Goal: Transaction & Acquisition: Purchase product/service

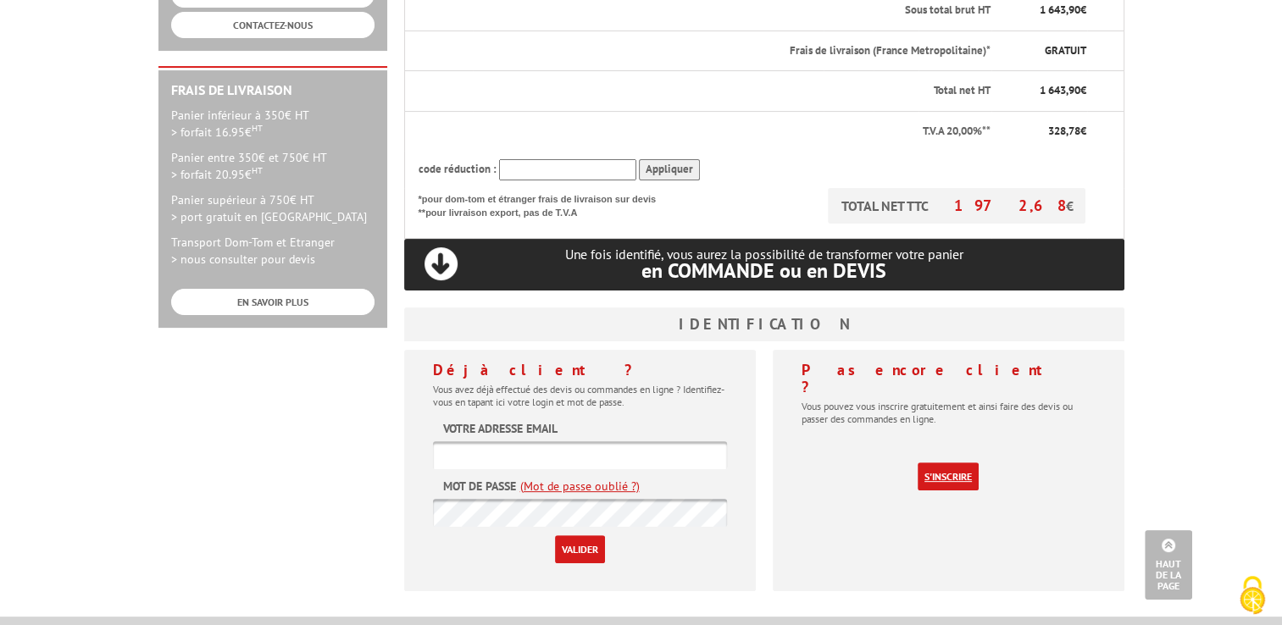
click at [953, 463] on link "S'inscrire" at bounding box center [948, 477] width 61 height 28
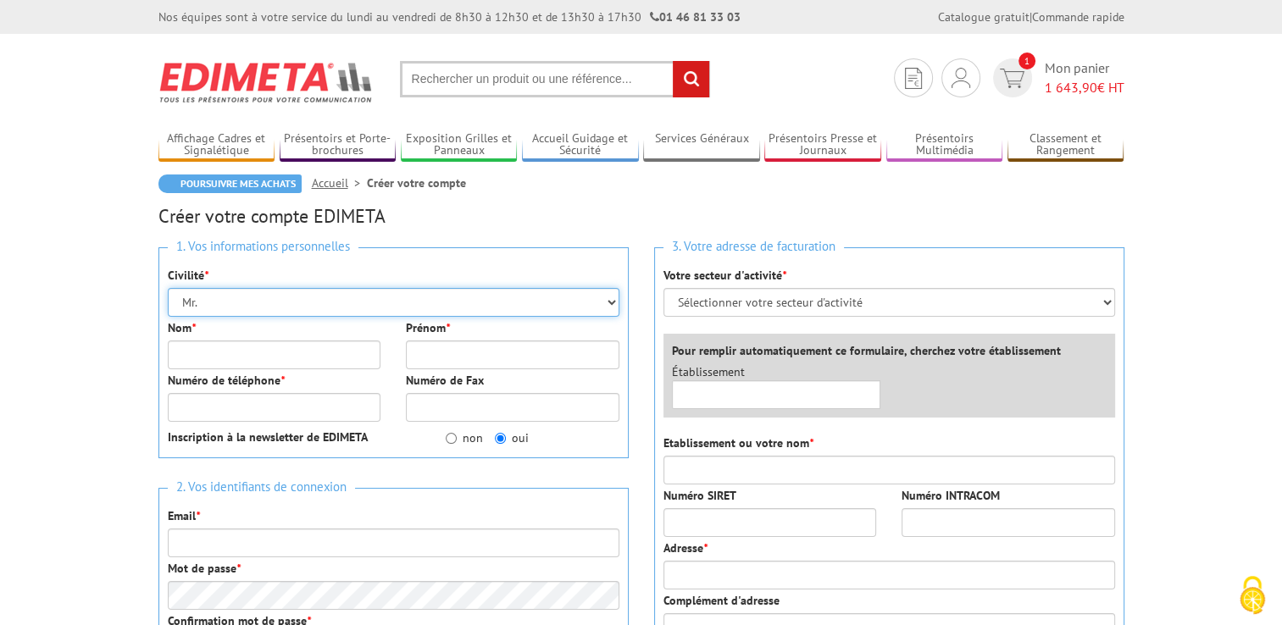
click at [332, 297] on select "Mr. Mme. Mlle." at bounding box center [394, 302] width 452 height 29
select select "Mme."
click at [168, 288] on select "Mr. Mme. Mlle." at bounding box center [394, 302] width 452 height 29
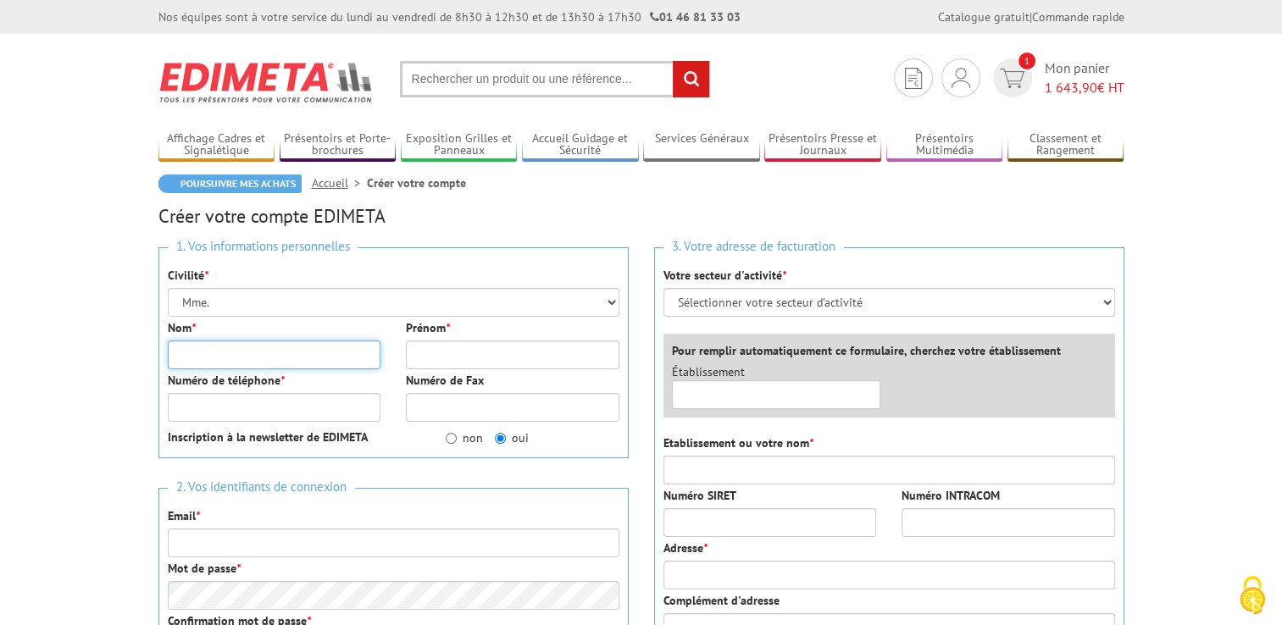
click at [237, 360] on input "Nom *" at bounding box center [275, 355] width 214 height 29
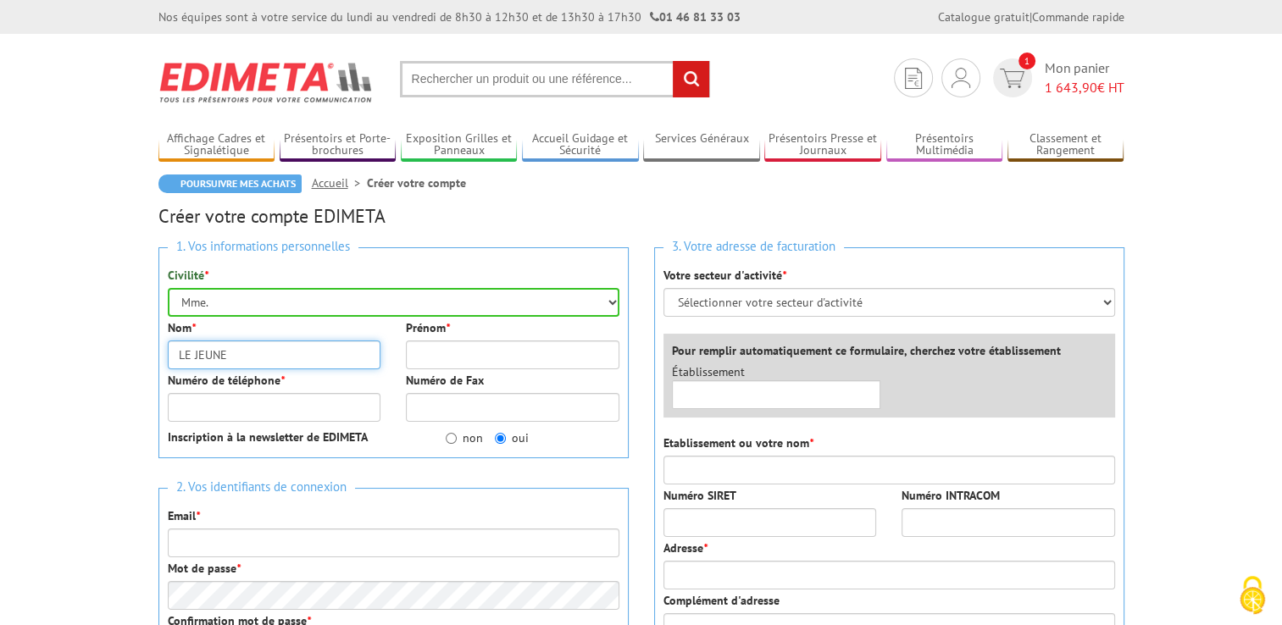
type input "LE JEUNE"
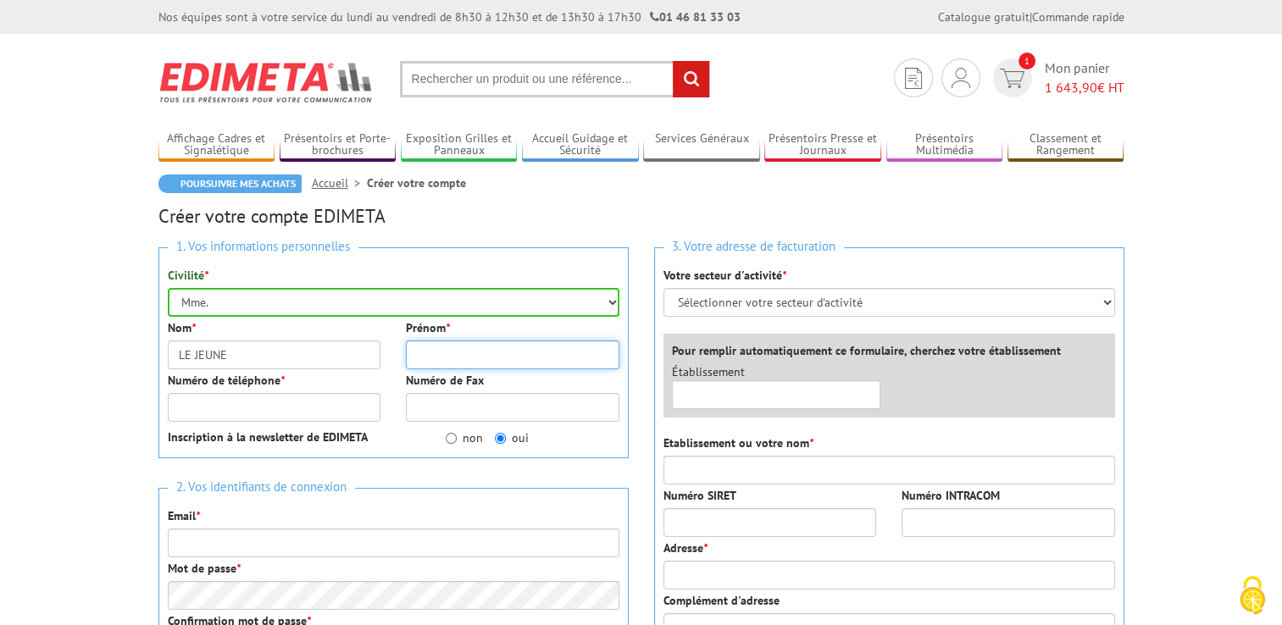
click at [499, 353] on input "Prénom *" at bounding box center [513, 355] width 214 height 29
type input "[PERSON_NAME]"
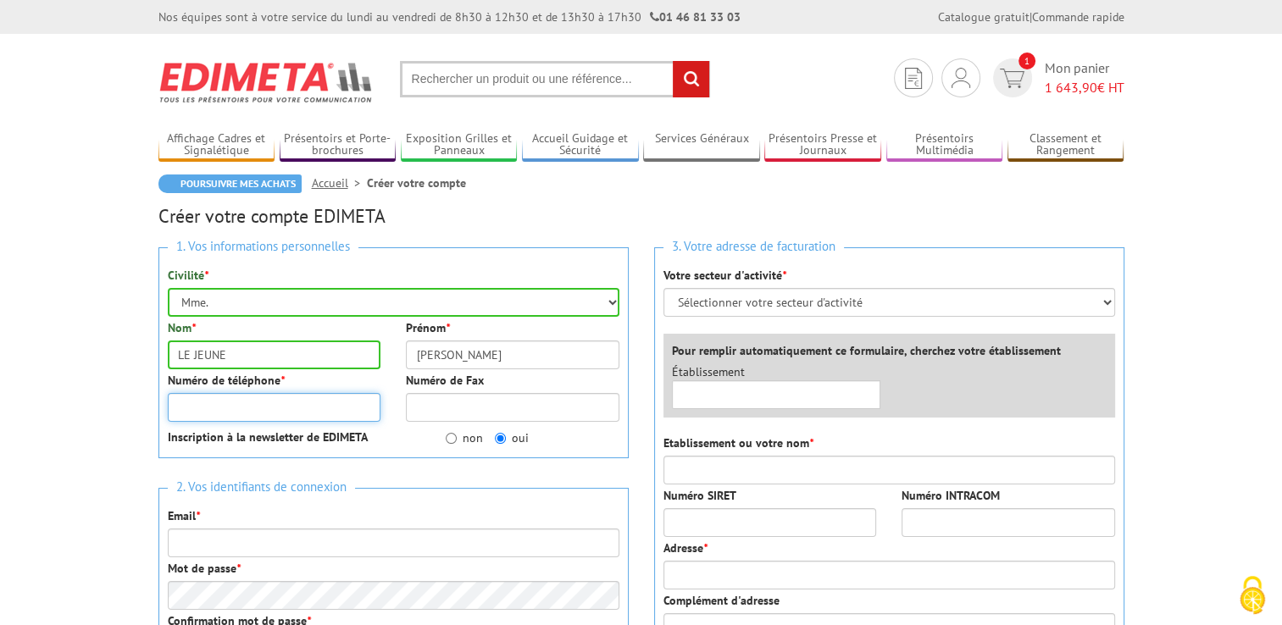
click at [216, 408] on input "Numéro de téléphone *" at bounding box center [275, 407] width 214 height 29
type input "0626766074"
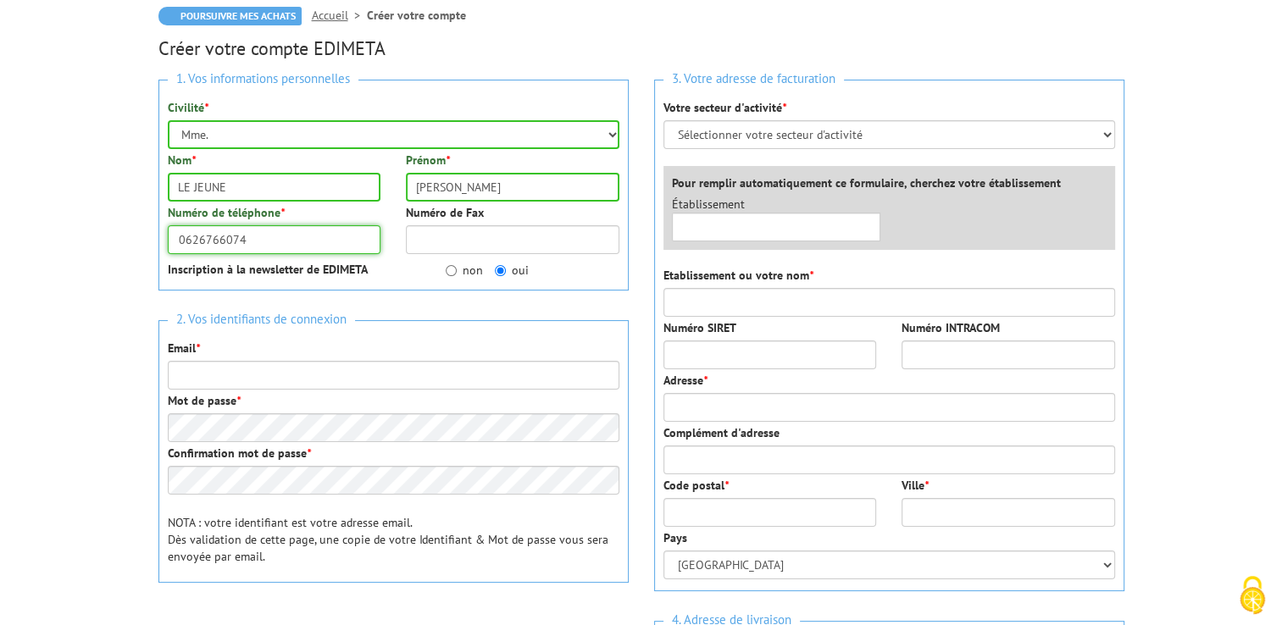
scroll to position [169, 0]
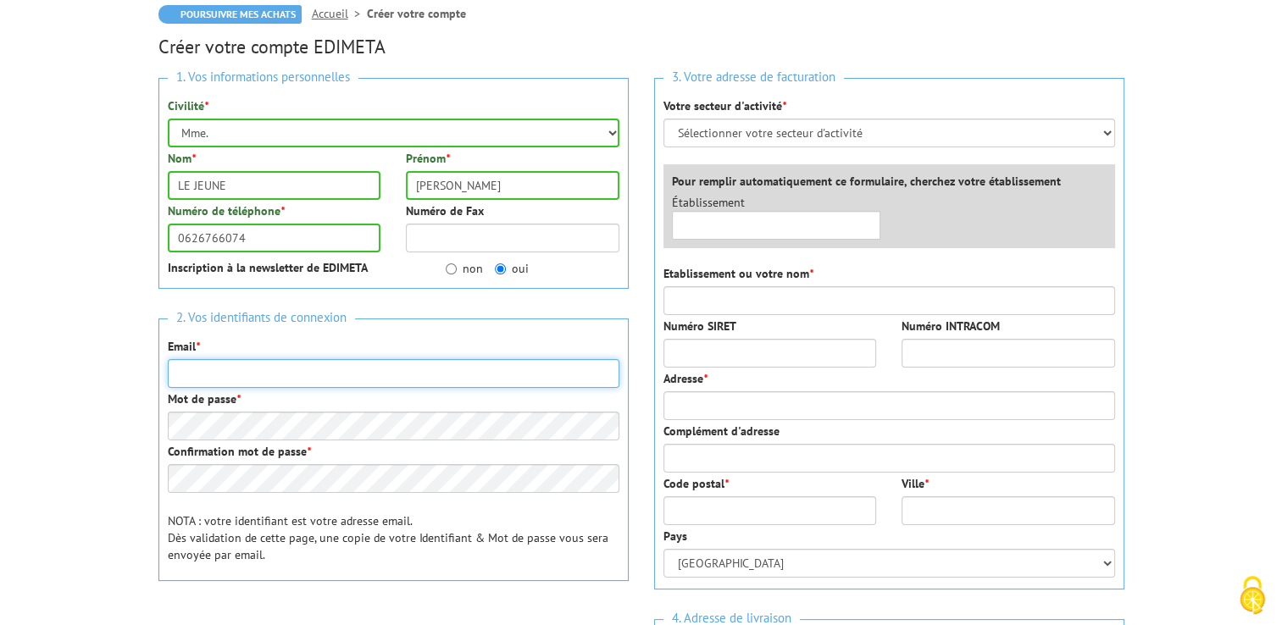
click at [252, 361] on input "Email *" at bounding box center [394, 373] width 452 height 29
type input "[EMAIL_ADDRESS][DOMAIN_NAME]"
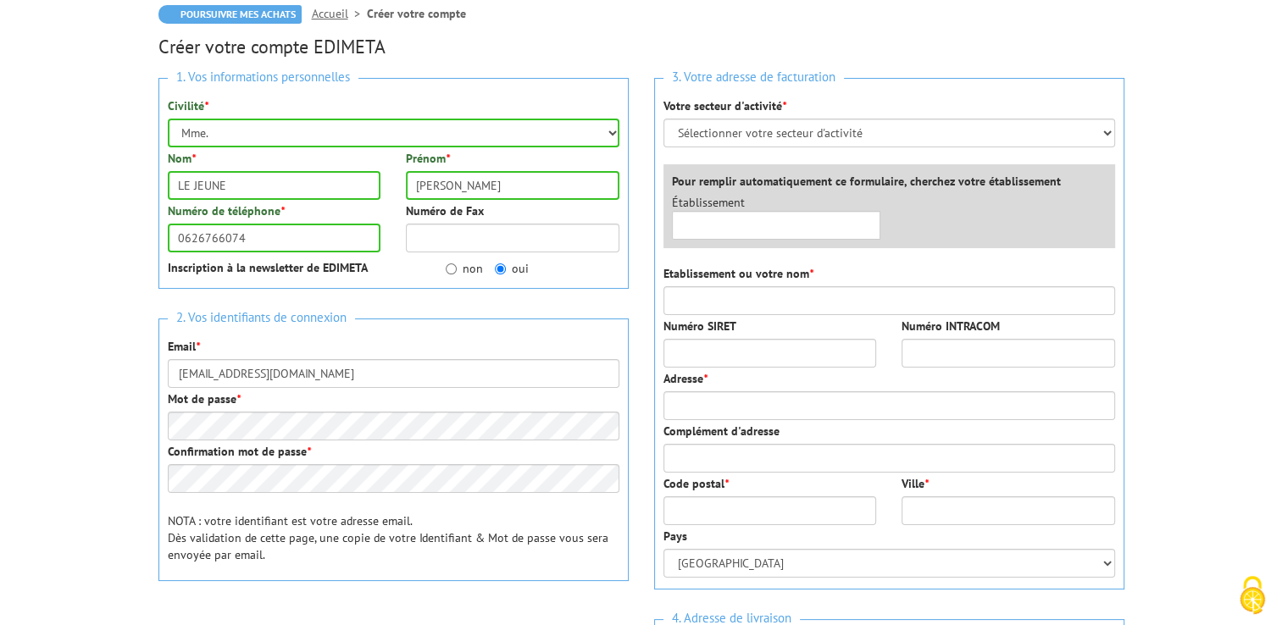
type input "L'ETUDIANT"
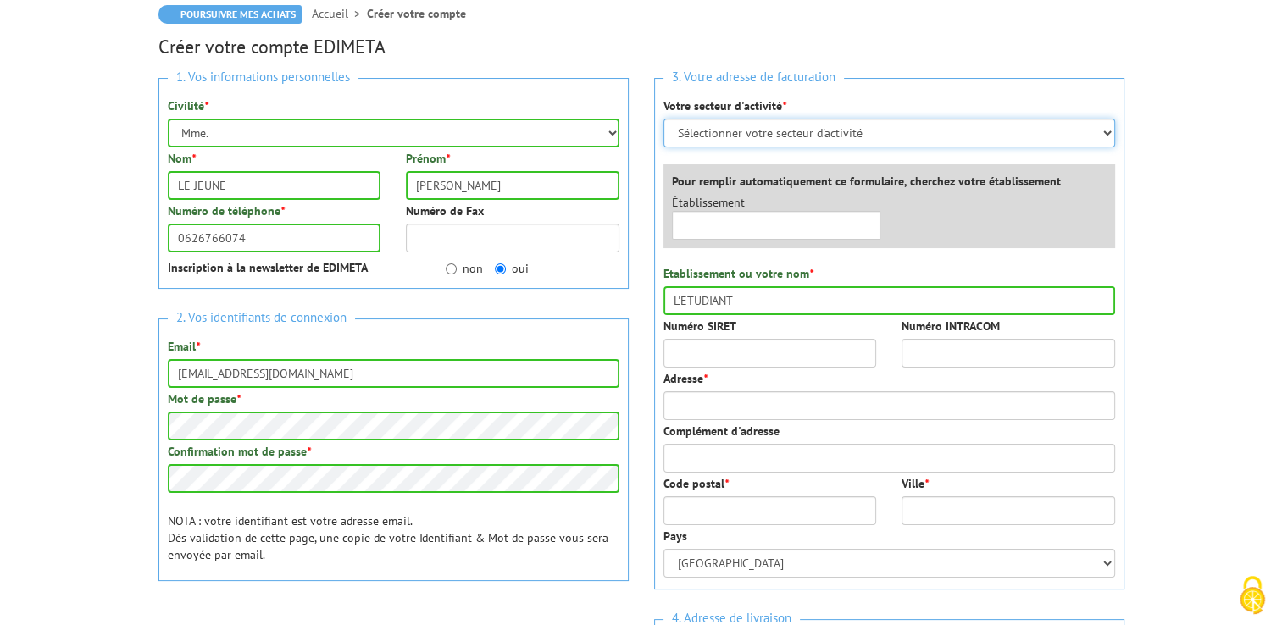
click at [810, 127] on select "Sélectionner votre secteur d'activité Administrations et collectivités Magasins…" at bounding box center [890, 133] width 452 height 29
select select "878"
click at [664, 119] on select "Sélectionner votre secteur d'activité Administrations et collectivités Magasins…" at bounding box center [890, 133] width 452 height 29
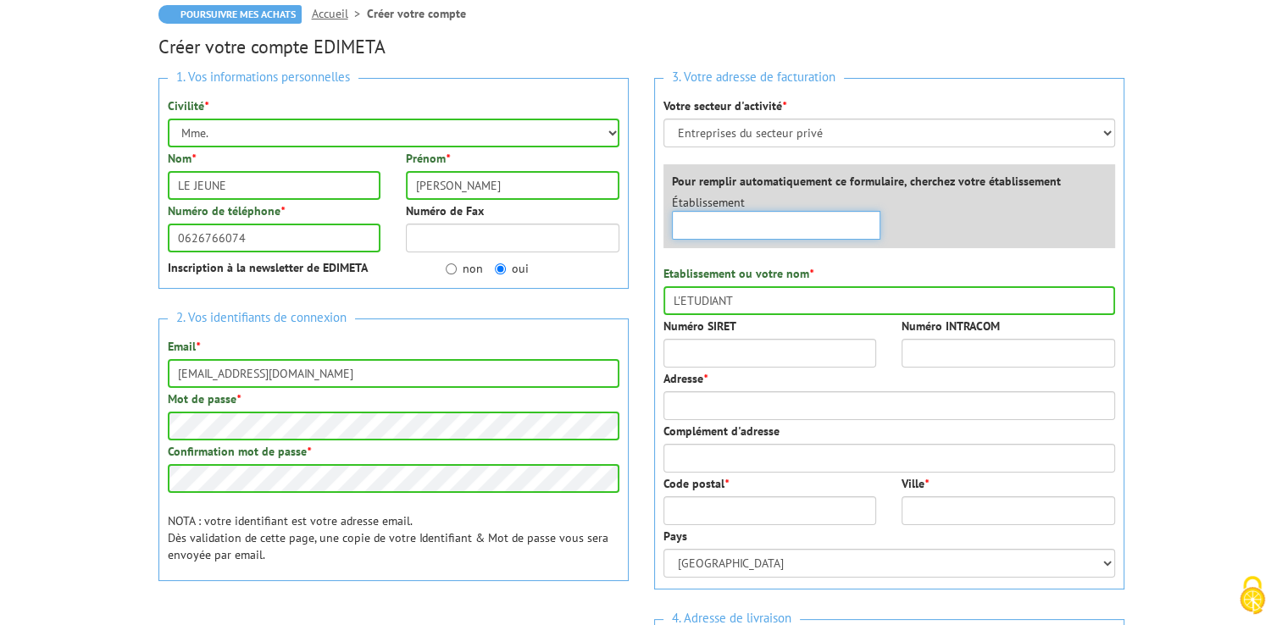
click at [732, 230] on input "text" at bounding box center [776, 225] width 209 height 29
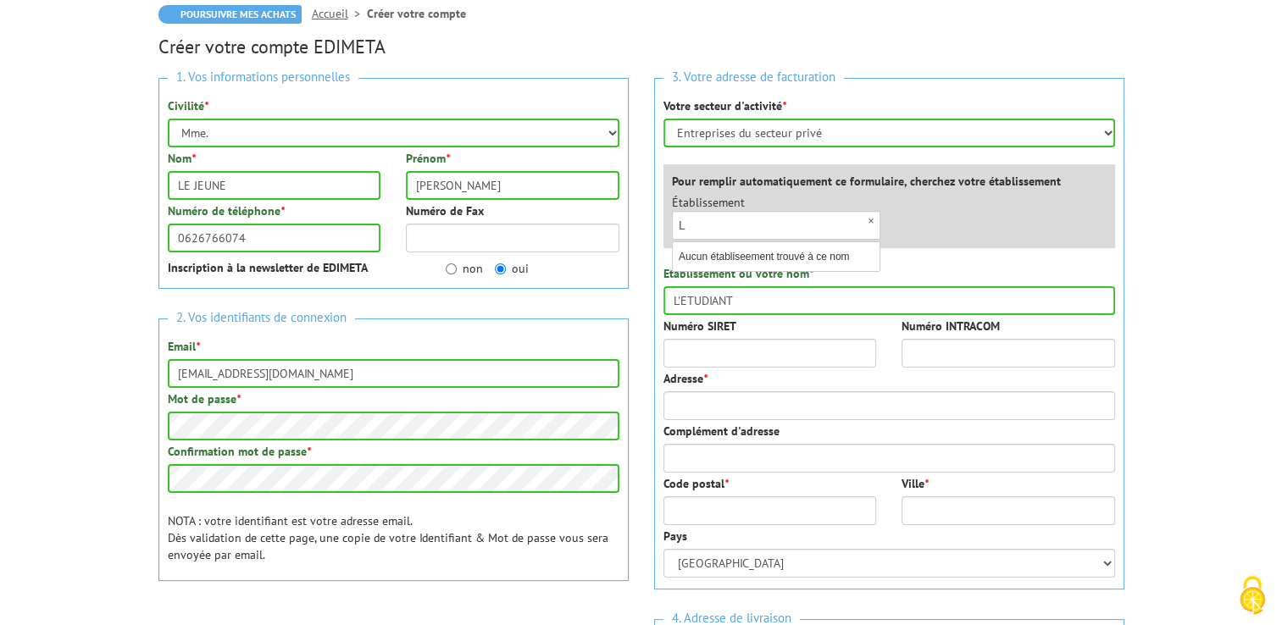
click at [983, 269] on div "Etablissement ou votre nom * L'ETUDIANT" at bounding box center [890, 290] width 452 height 50
click at [742, 297] on input "L'ETUDIANT" at bounding box center [890, 300] width 452 height 29
click at [725, 222] on input "L" at bounding box center [776, 225] width 209 height 29
click at [686, 223] on input "L'ETUDIANT" at bounding box center [776, 225] width 209 height 29
click at [754, 224] on input "L'ETUDIANT" at bounding box center [776, 225] width 209 height 29
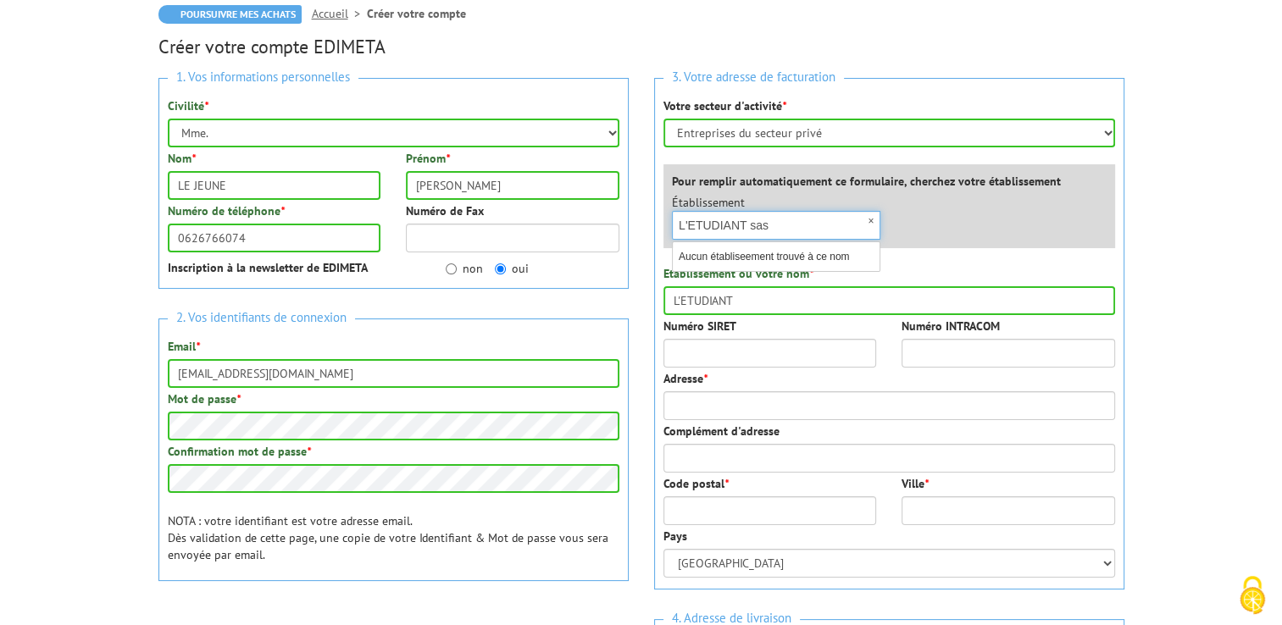
drag, startPoint x: 786, startPoint y: 224, endPoint x: 618, endPoint y: 229, distance: 168.7
click at [619, 224] on div "1. Vos informations personnelles Civilité * Mr. Mme. Mlle. Nom * LE JEUNE Préno…" at bounding box center [641, 452] width 991 height 775
click at [693, 224] on input "LEtudiant" at bounding box center [776, 225] width 209 height 29
type input "Etudiant"
drag, startPoint x: 743, startPoint y: 220, endPoint x: 614, endPoint y: 221, distance: 128.8
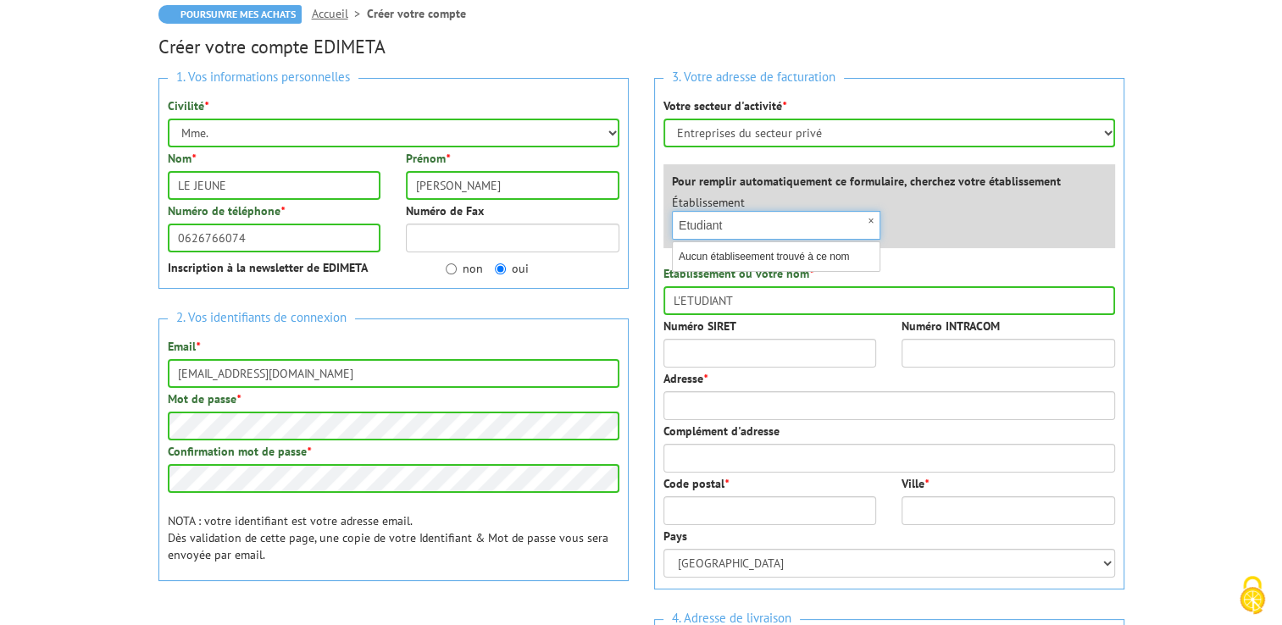
click at [615, 220] on div "1. Vos informations personnelles Civilité * Mr. Mme. Mlle. Nom * LE JEUNE Préno…" at bounding box center [641, 452] width 991 height 775
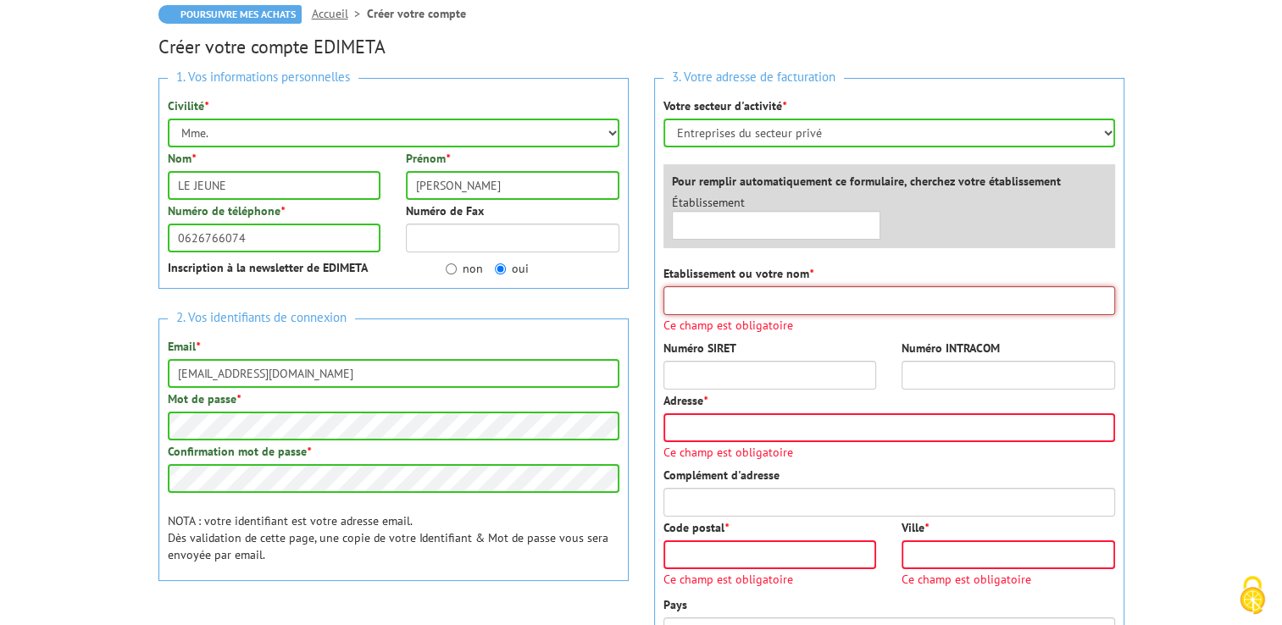
click at [720, 303] on input "Etablissement ou votre nom *" at bounding box center [890, 300] width 452 height 29
type input "L'ETUDIANT"
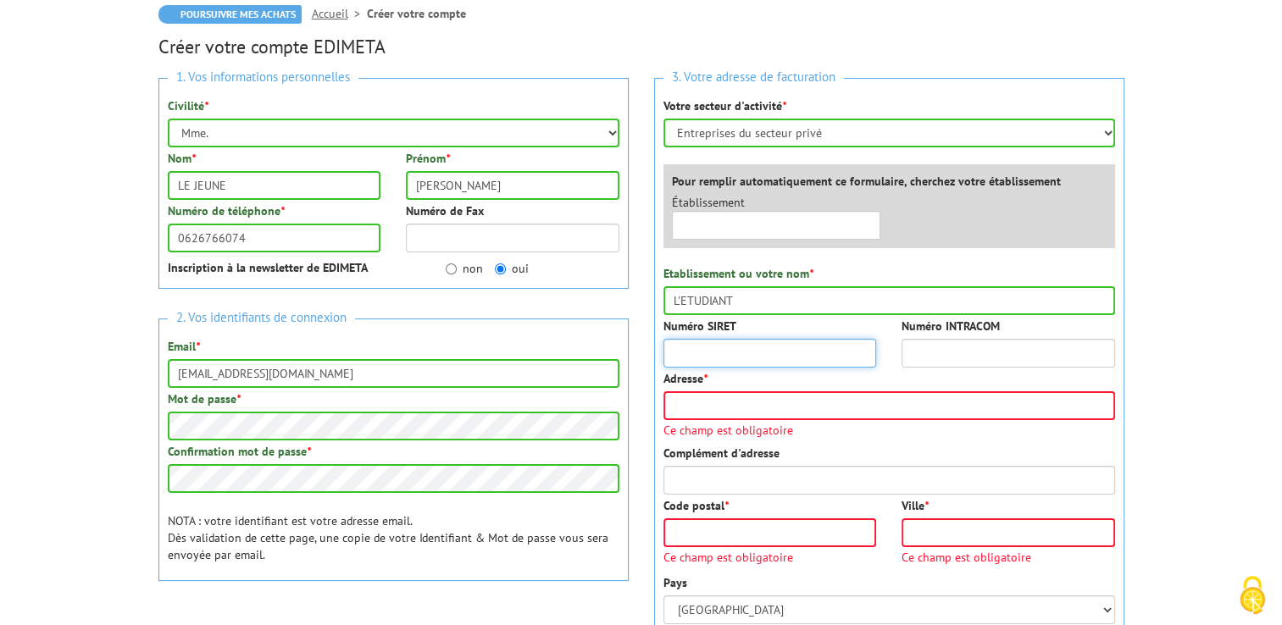
click at [726, 354] on input "Numéro SIRET" at bounding box center [771, 353] width 214 height 29
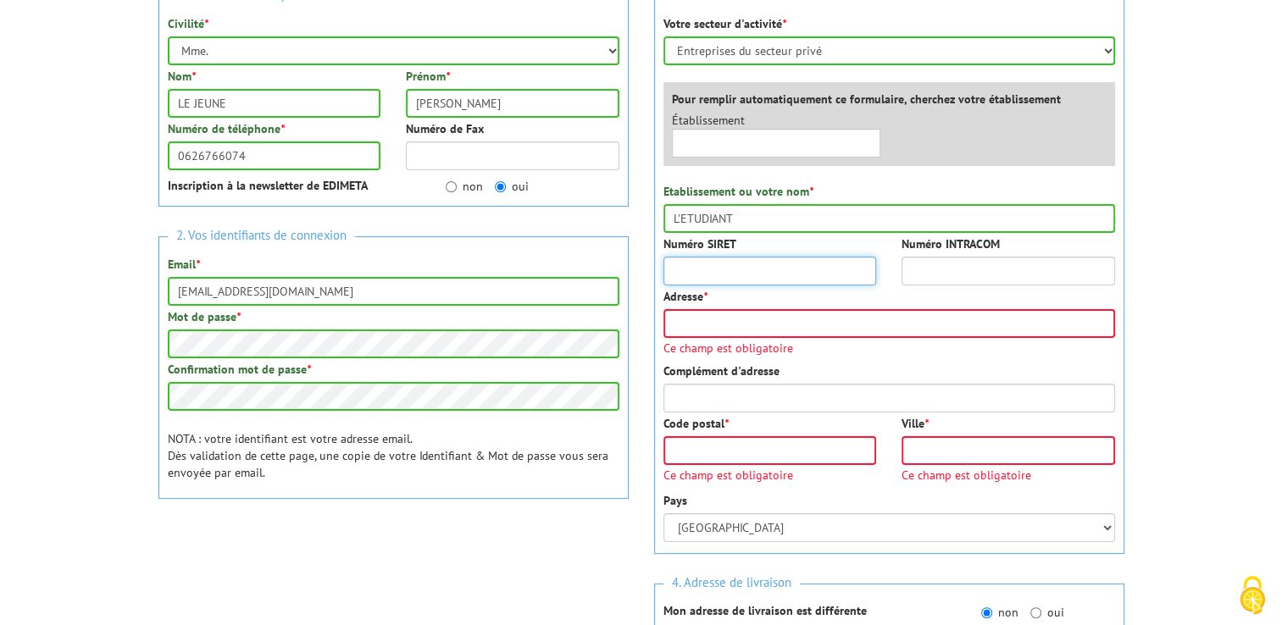
scroll to position [254, 0]
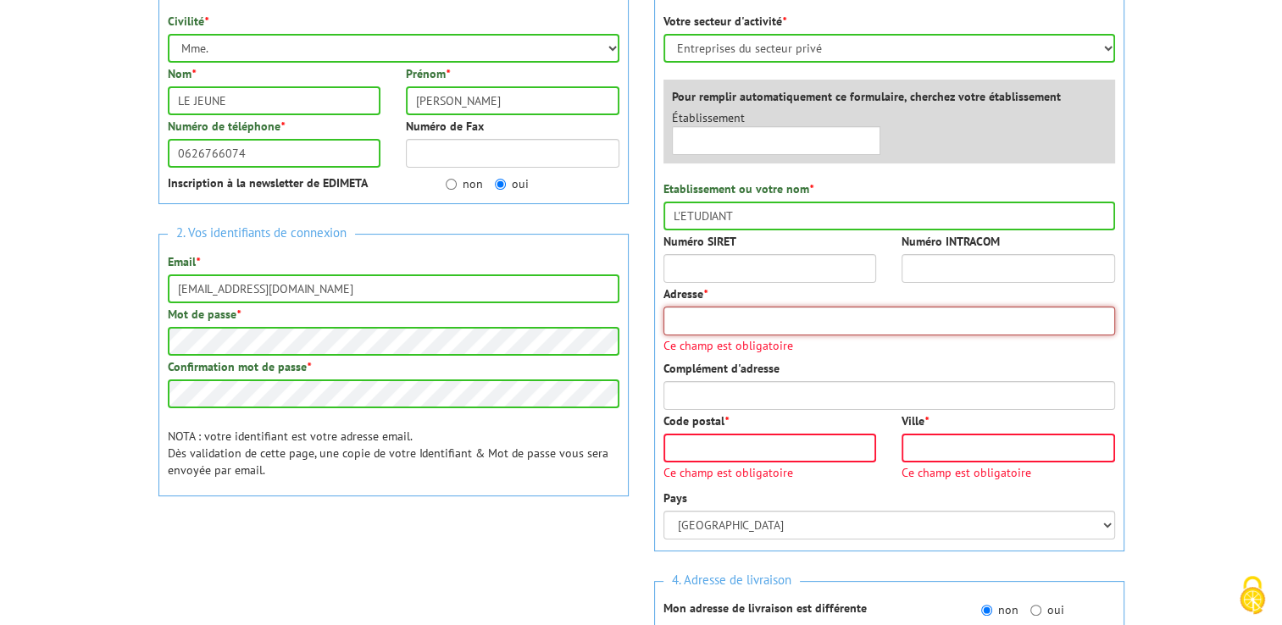
click at [756, 326] on input "Adresse *" at bounding box center [890, 321] width 452 height 29
paste input "Carré Daumesnil - 52, rue Jacques-Hillairet - 75012 PARIS"
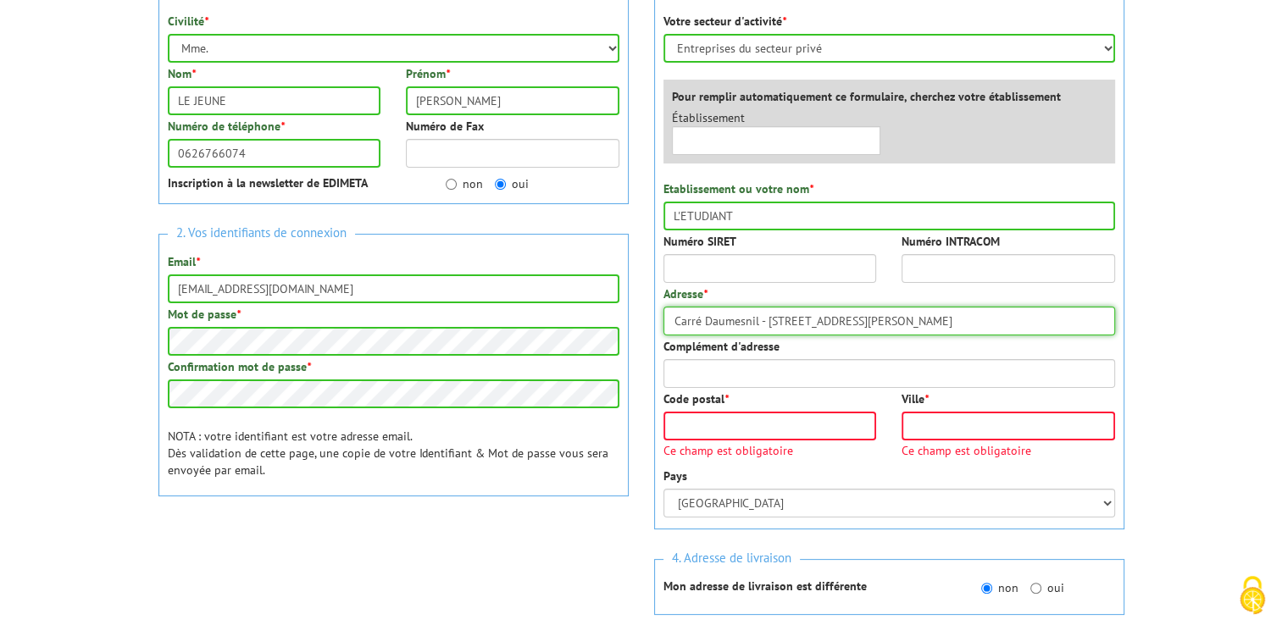
drag, startPoint x: 897, startPoint y: 320, endPoint x: 927, endPoint y: 325, distance: 30.9
click at [927, 325] on input "Carré Daumesnil - 52, rue Jacques-Hillairet - 75012 PARIS" at bounding box center [890, 321] width 452 height 29
type input "Carré Daumesnil - 52, rue Jacques-Hillairet - PARIS"
click at [774, 430] on input "Code postal *" at bounding box center [771, 426] width 214 height 29
paste input "75012"
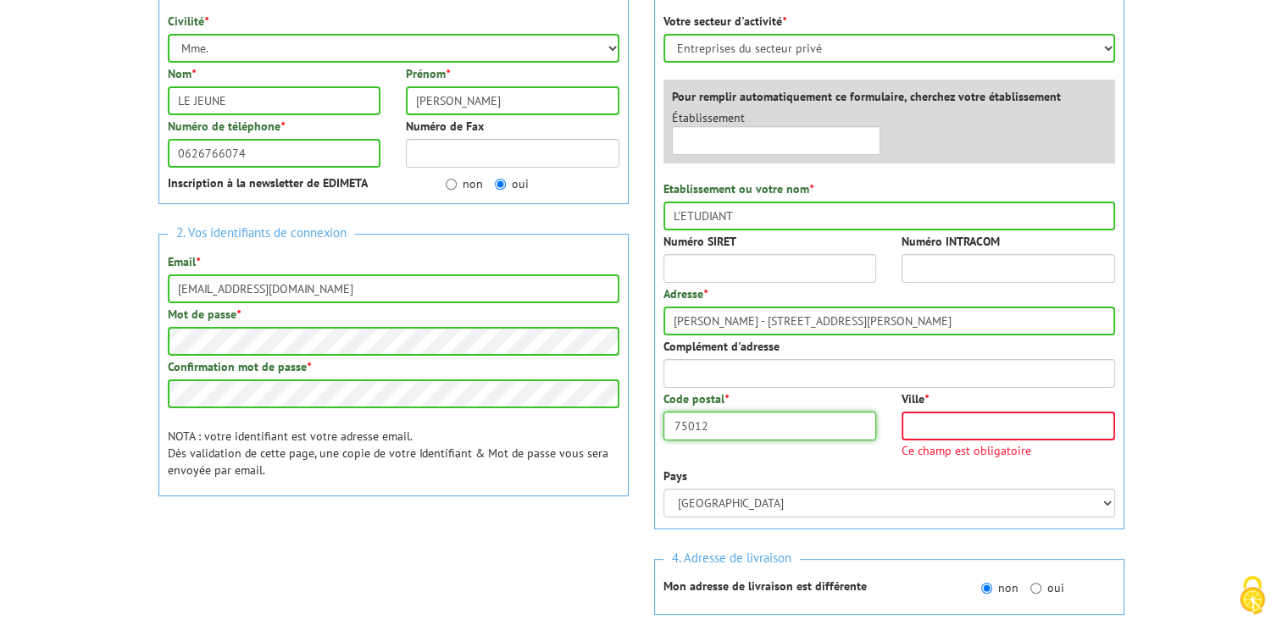
type input "75012"
drag, startPoint x: 901, startPoint y: 317, endPoint x: 949, endPoint y: 322, distance: 48.6
click at [949, 322] on input "Carré Daumesnil - 52, rue Jacques-Hillairet - PARIS" at bounding box center [890, 321] width 452 height 29
type input "Carré Daumesnil - 52, rue Jacques-Hillairet -"
click at [936, 426] on input "Ville *" at bounding box center [1009, 426] width 214 height 29
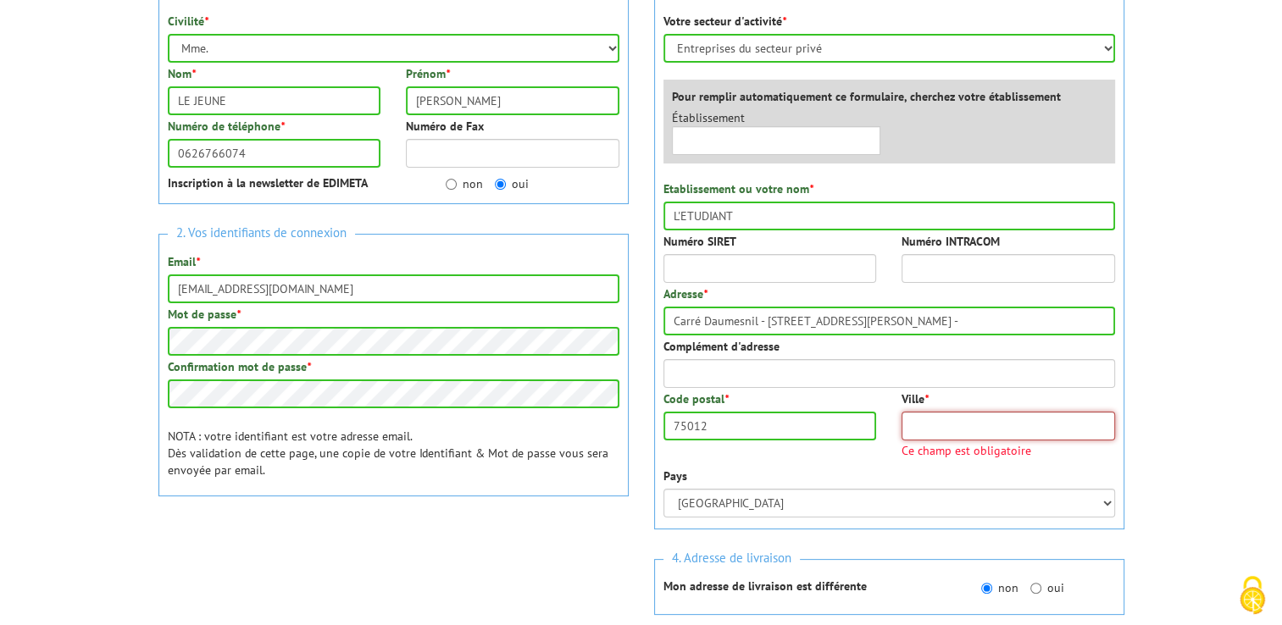
paste input "PARIS"
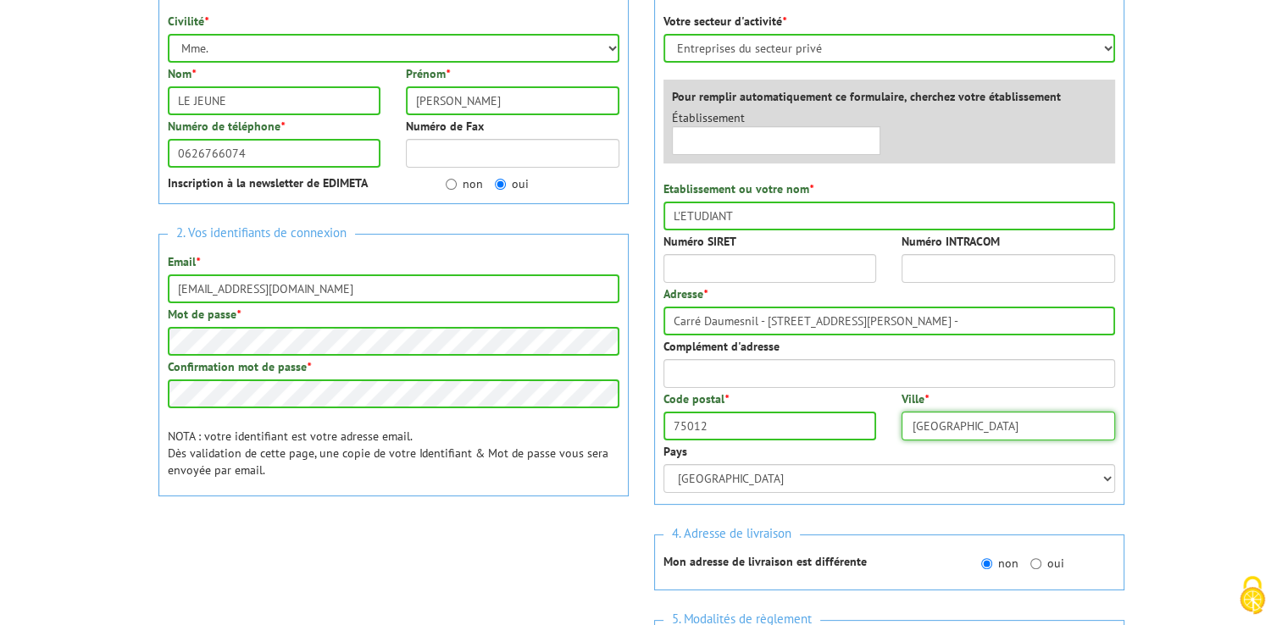
type input "PARIS"
click at [917, 308] on input "Carré Daumesnil - 52, rue Jacques-Hillairet -" at bounding box center [890, 321] width 452 height 29
type input "Carré Daumesnil - 52, rue Jacques-Hillairet"
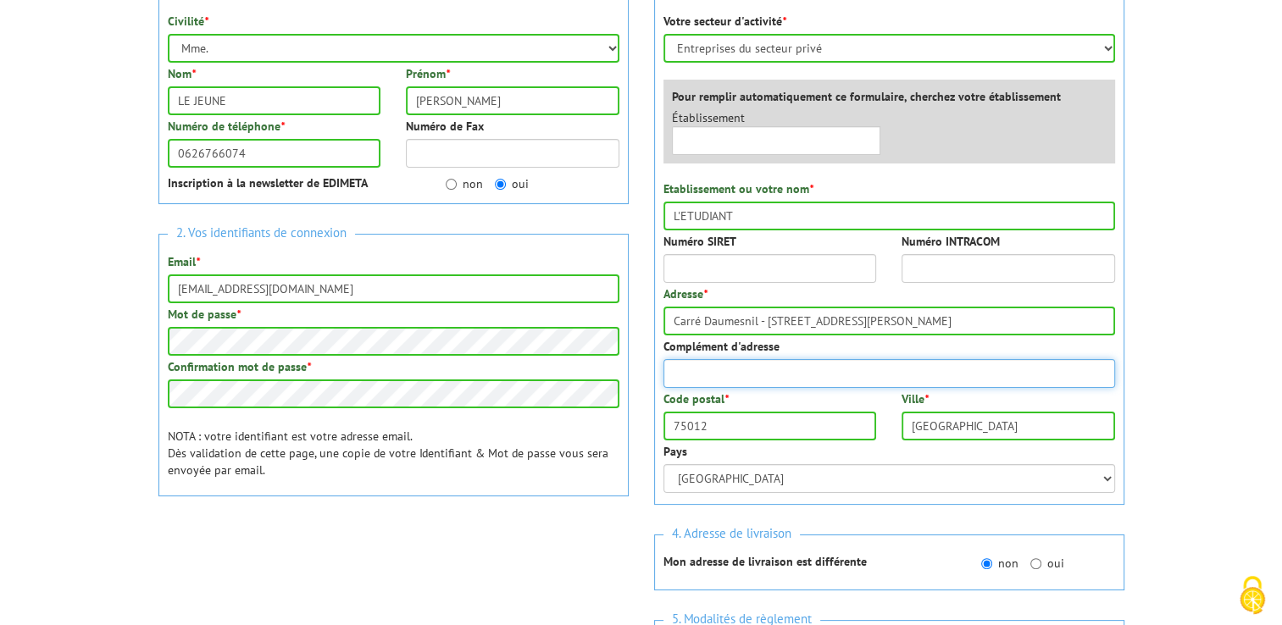
click at [837, 370] on input "Complément d'adresse" at bounding box center [890, 373] width 452 height 29
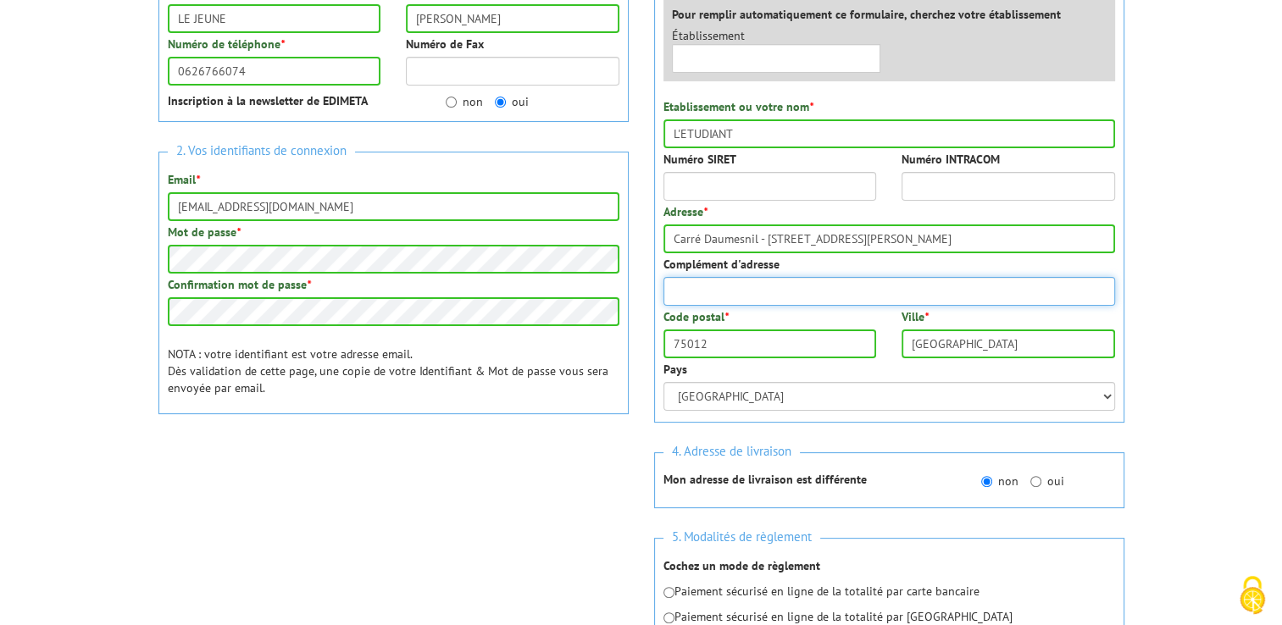
scroll to position [339, 0]
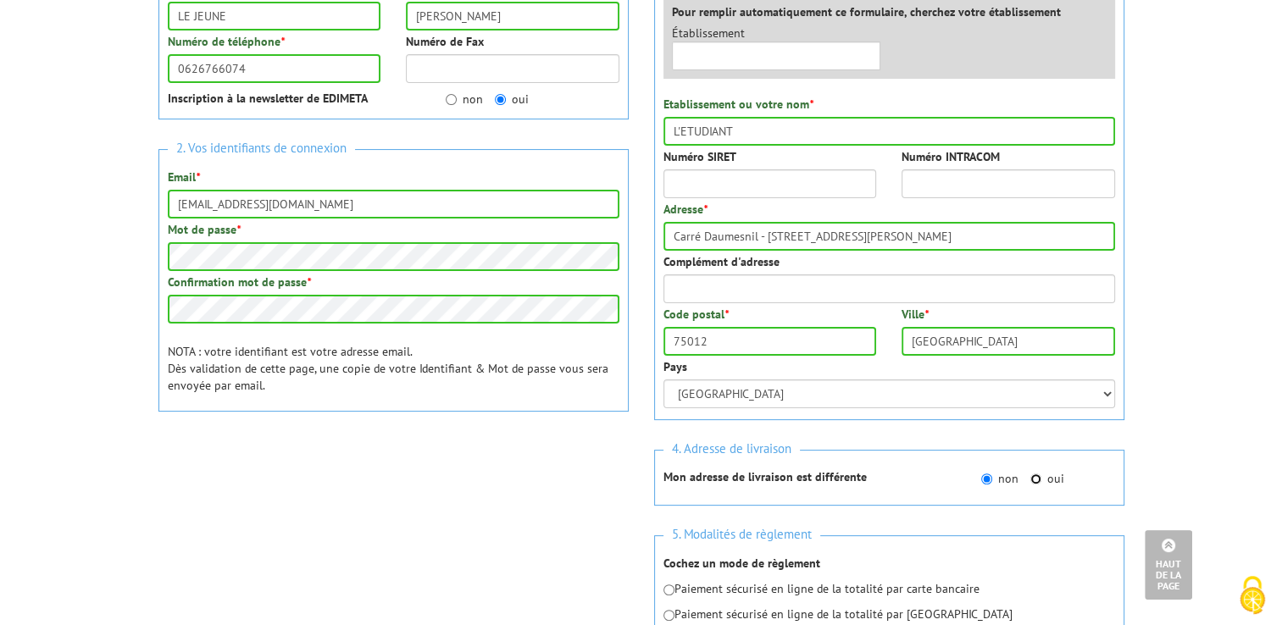
click at [1039, 483] on input "oui" at bounding box center [1035, 479] width 11 height 11
radio input "true"
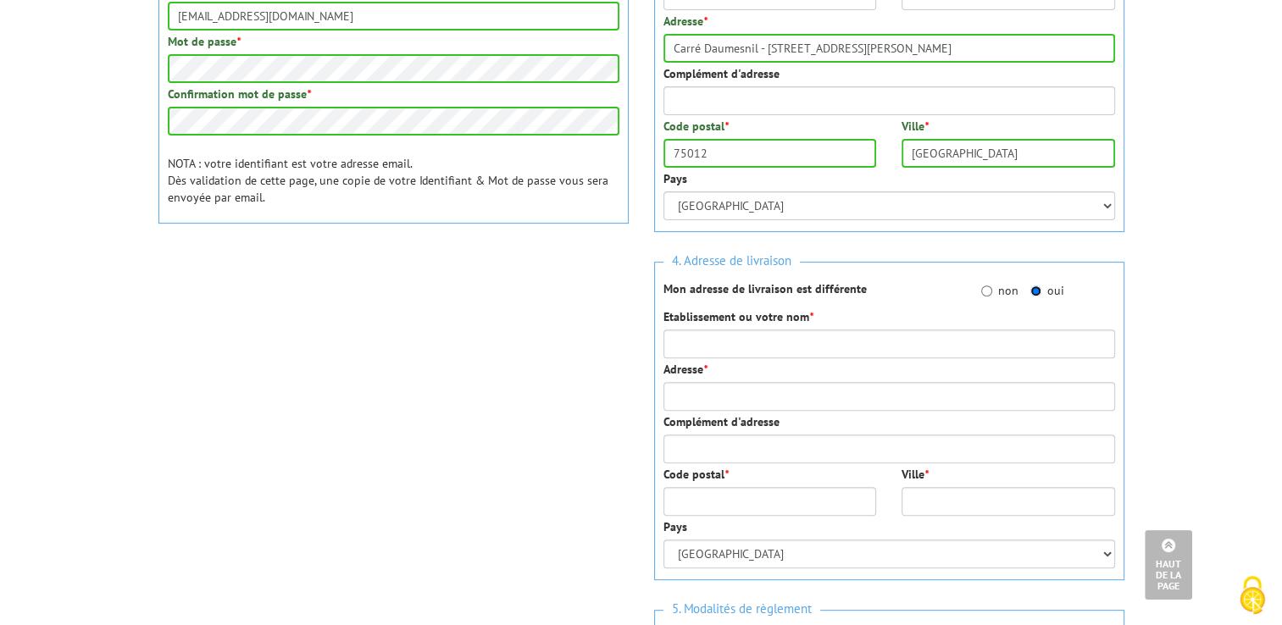
scroll to position [593, 0]
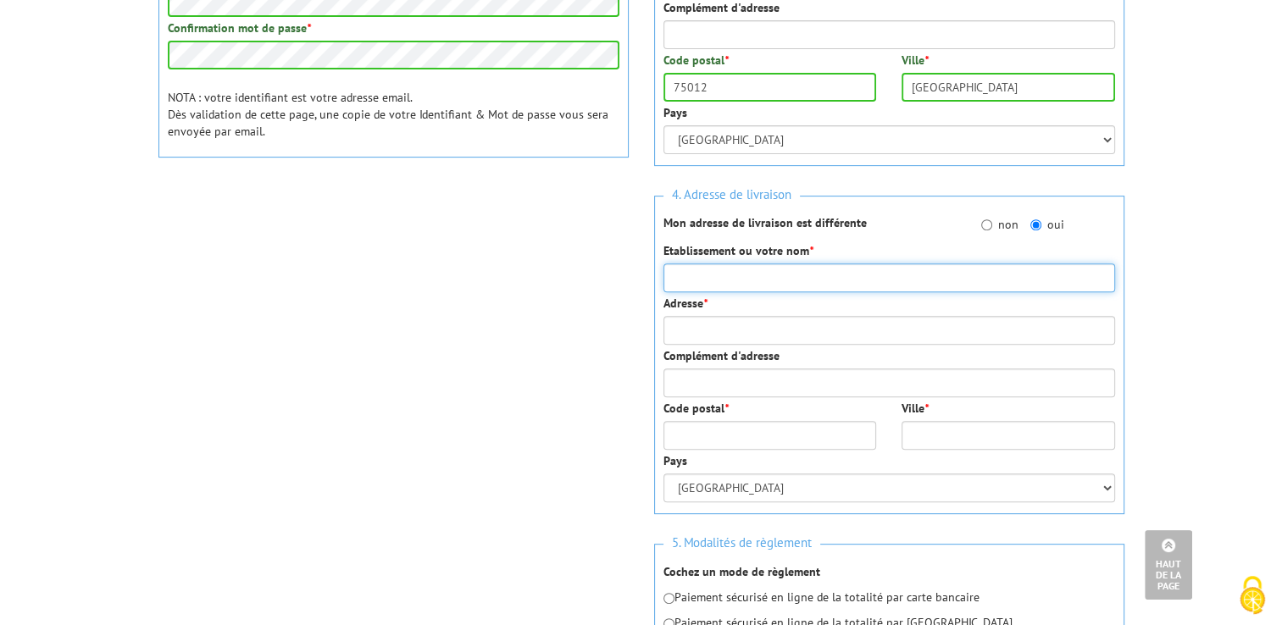
click at [820, 284] on input "Etablissement ou votre nom *" at bounding box center [890, 278] width 452 height 29
click at [675, 279] on input "Etablissement ou votre nom *" at bounding box center [890, 278] width 452 height 29
click at [751, 284] on input "Etablissement ou votre nom *" at bounding box center [890, 278] width 452 height 29
click at [741, 275] on input "Etablissement ou votre nom *" at bounding box center [890, 278] width 452 height 29
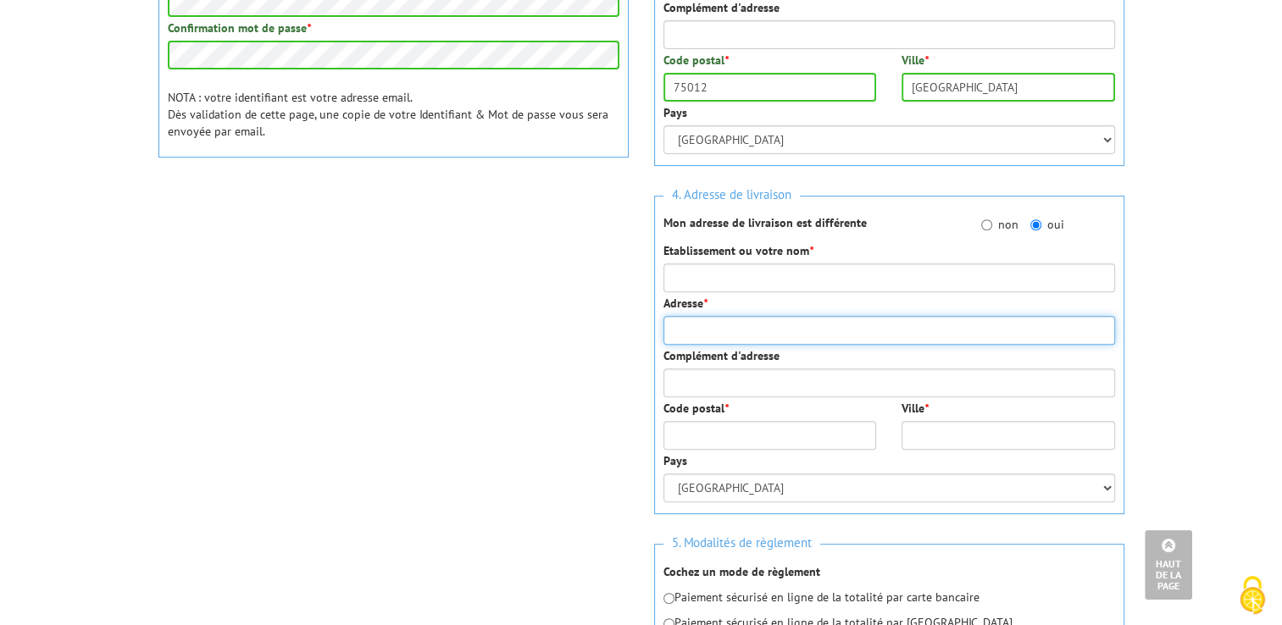
click at [676, 327] on input "Adresse *" at bounding box center [890, 330] width 452 height 29
paste input "COLIFRANCE pour L’Etudiant Zone industrielle de Charny 3 route de Messy 77410 C…"
drag, startPoint x: 797, startPoint y: 330, endPoint x: 605, endPoint y: 330, distance: 191.5
click at [605, 330] on div "1. Vos informations personnelles Civilité * Mr. Mme. Mlle. Nom * LE JEUNE Préno…" at bounding box center [641, 160] width 991 height 1037
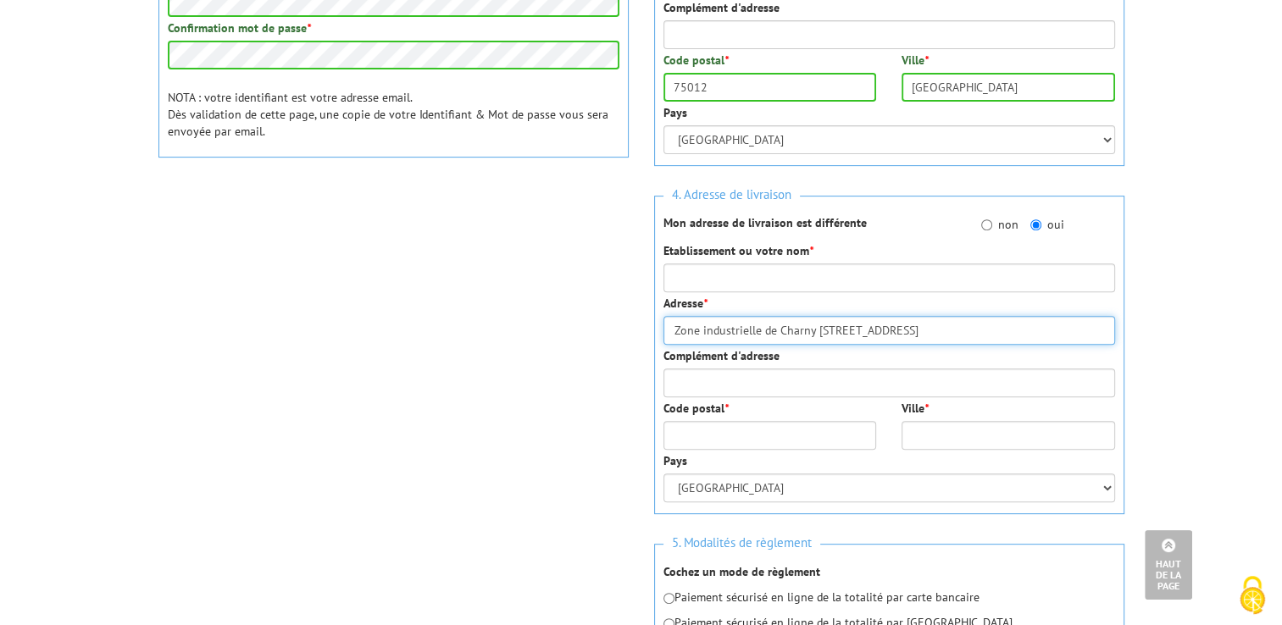
type input "Zone industrielle de Charny 3 route de Messy 77410 Charny"
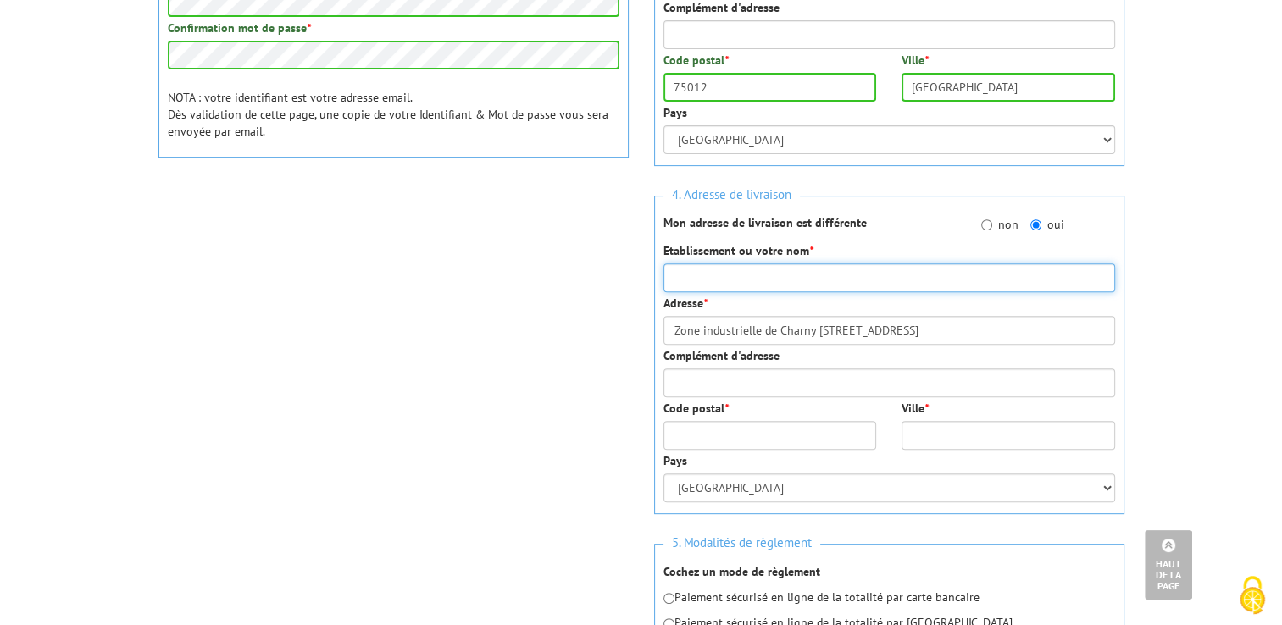
click at [747, 279] on input "Etablissement ou votre nom *" at bounding box center [890, 278] width 452 height 29
paste input "COLIFRANCE pour L’Etudiant"
type input "COLIFRANCE pour L’Etudiant"
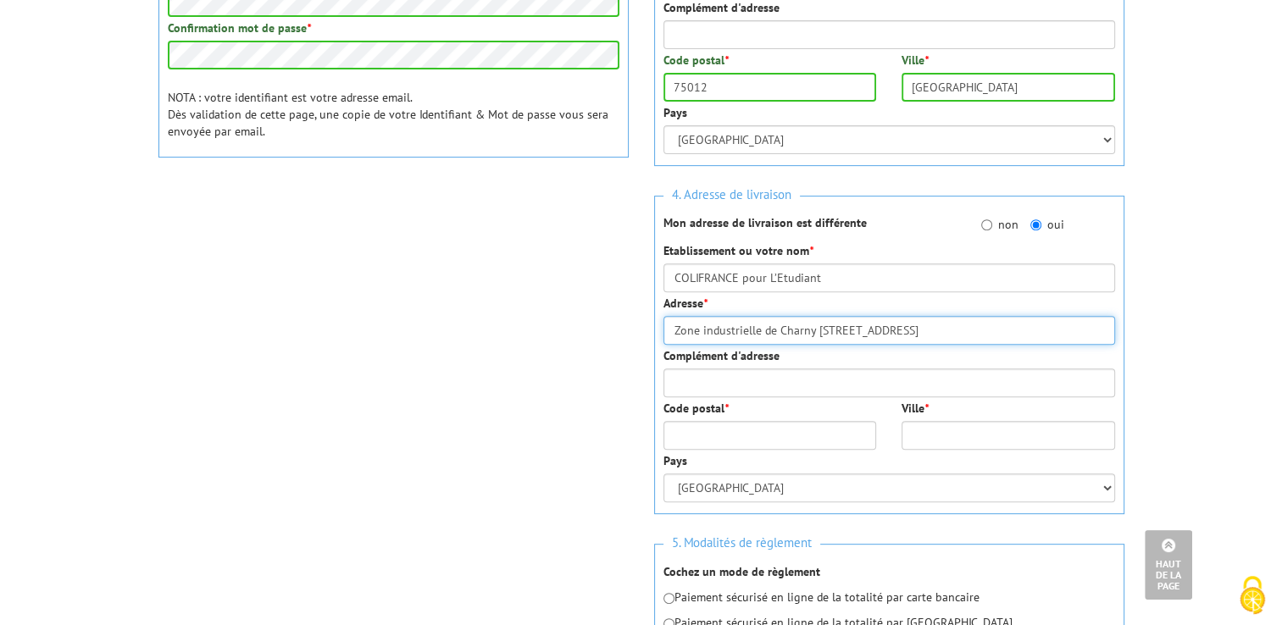
drag, startPoint x: 673, startPoint y: 334, endPoint x: 681, endPoint y: 335, distance: 8.5
click at [673, 334] on input "Zone industrielle de Charny 3 route de Messy 77410 Charny" at bounding box center [890, 330] width 452 height 29
click at [914, 332] on input "Zone industrielle de Charny 3 route de Messy 77410 Charny" at bounding box center [890, 330] width 452 height 29
drag, startPoint x: 912, startPoint y: 327, endPoint x: 942, endPoint y: 332, distance: 30.9
click at [942, 332] on input "Zone industrielle de Charny 3 route de Messy 77410 Charny" at bounding box center [890, 330] width 452 height 29
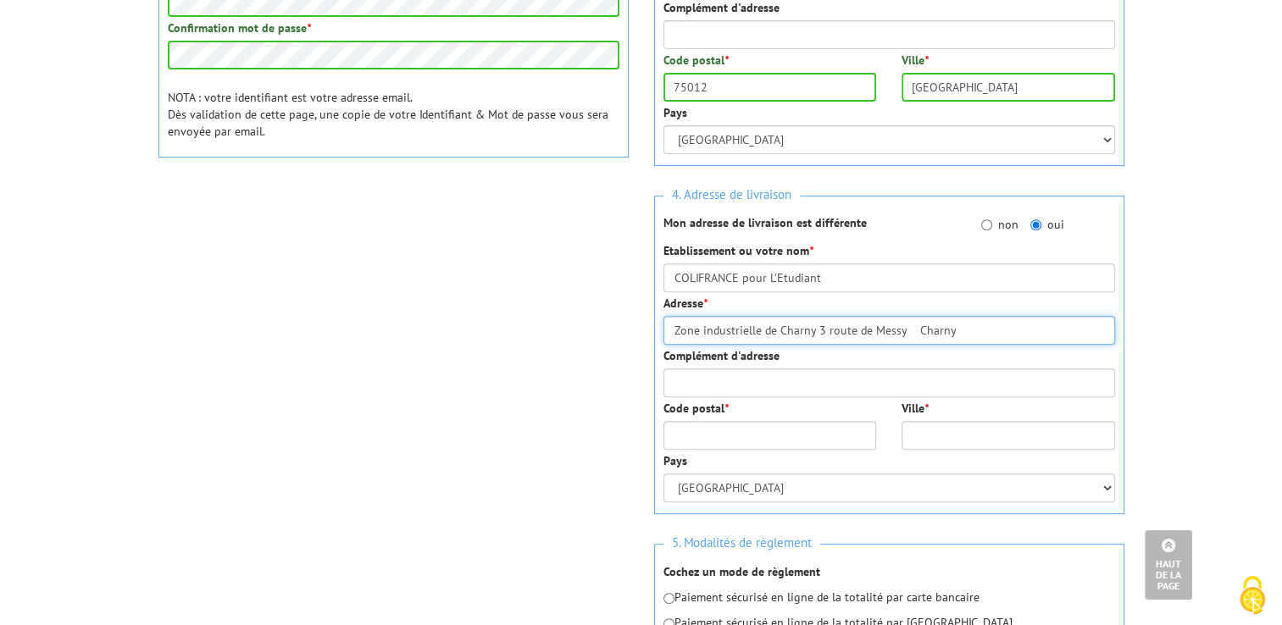
type input "Zone industrielle de Charny 3 route de Messy Charny"
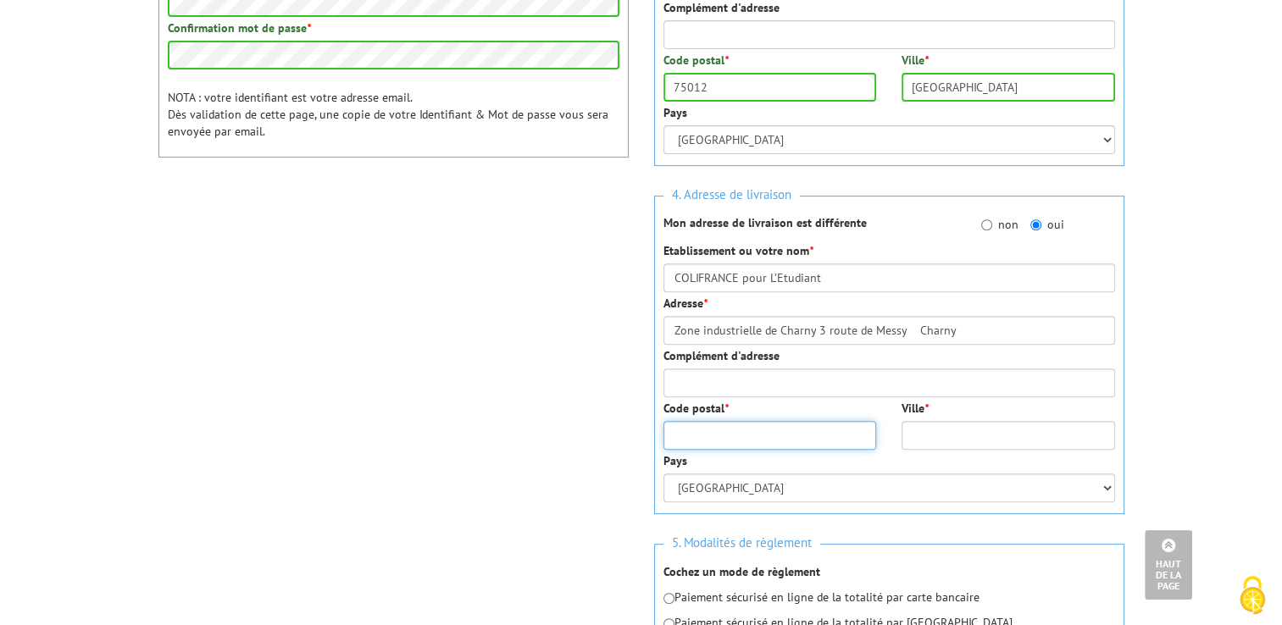
click at [775, 436] on input "Code postal *" at bounding box center [771, 435] width 214 height 29
paste input "77410"
type input "77410"
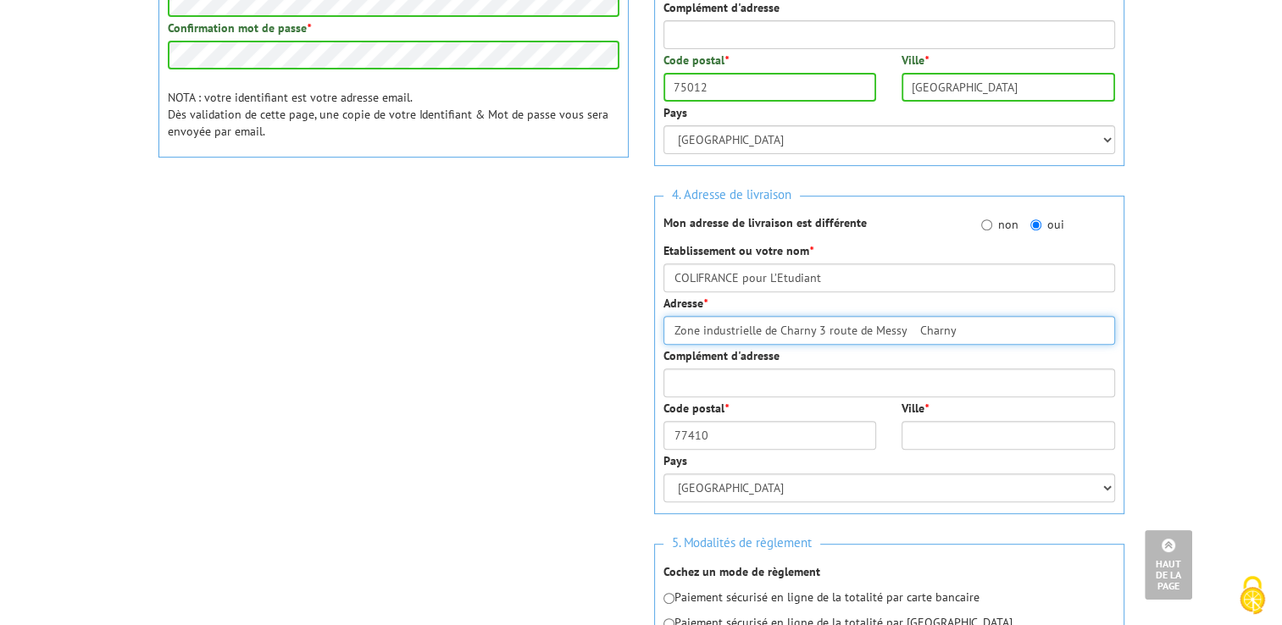
drag, startPoint x: 916, startPoint y: 325, endPoint x: 956, endPoint y: 331, distance: 40.4
click at [956, 331] on input "Zone industrielle de Charny 3 route de Messy Charny" at bounding box center [890, 330] width 452 height 29
type input "Zone industrielle de Charny 3 route de Messy"
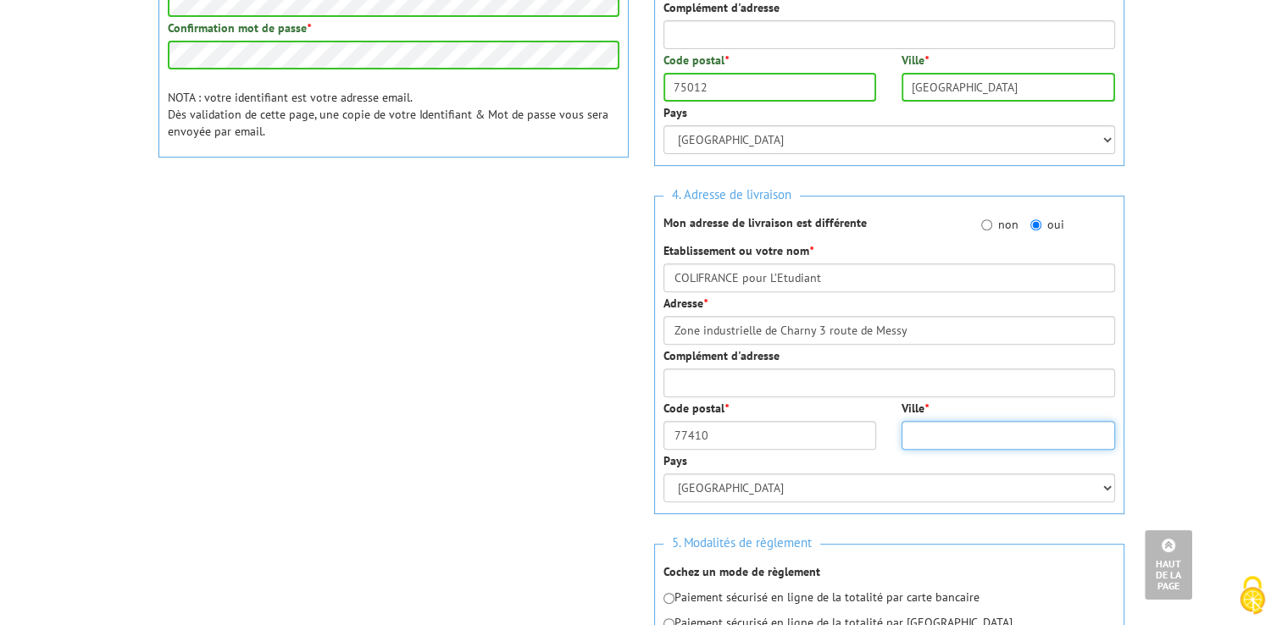
click at [944, 432] on input "Ville *" at bounding box center [1009, 435] width 214 height 29
paste input "Charny"
type input "Charny"
click at [914, 350] on div "Complément d'adresse" at bounding box center [890, 372] width 452 height 50
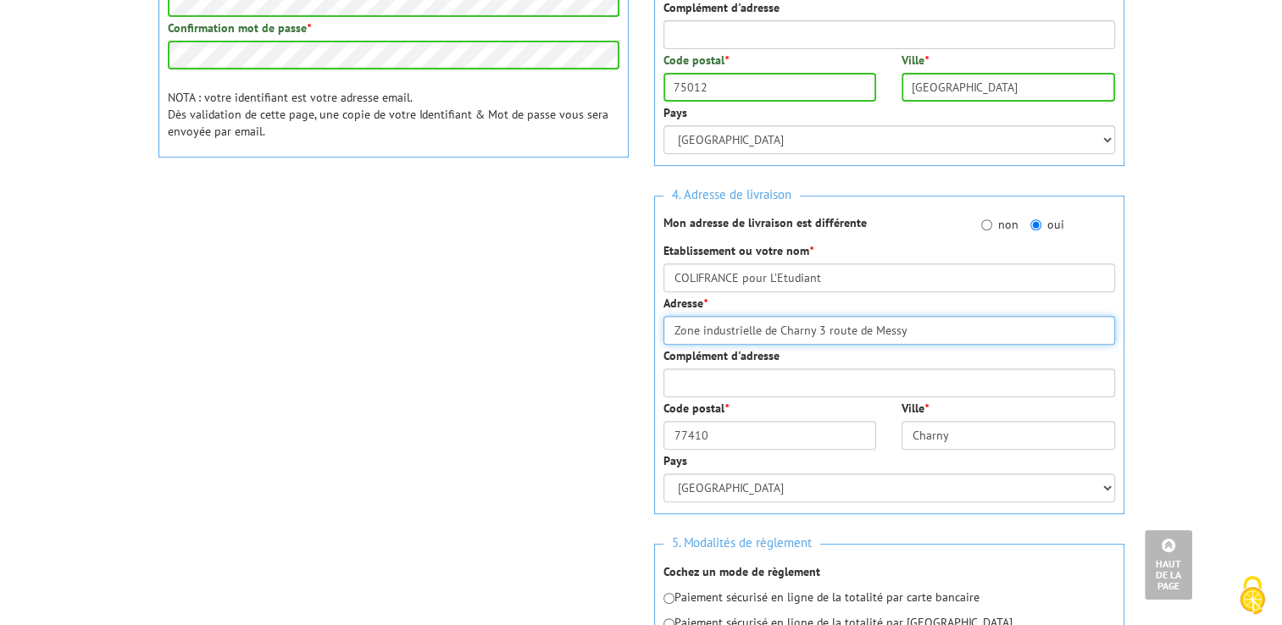
click at [924, 330] on input "Zone industrielle de Charny 3 route de Messy" at bounding box center [890, 330] width 452 height 29
type input "Zone industrielle de Charny 3 route de Messy"
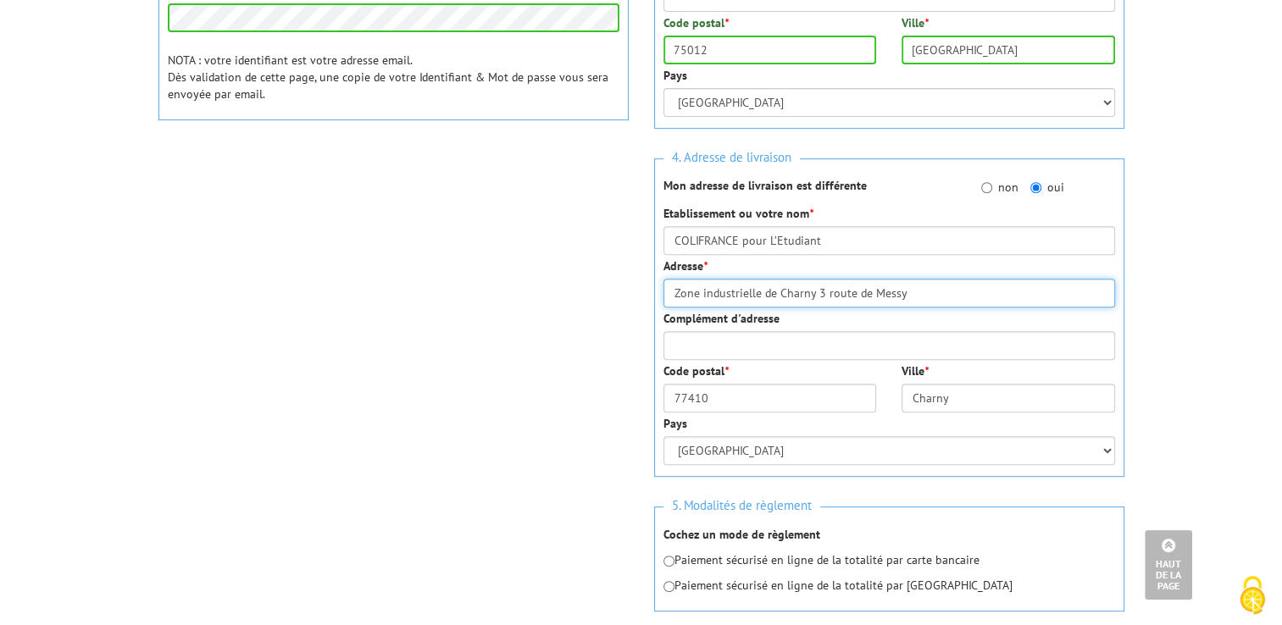
scroll to position [763, 0]
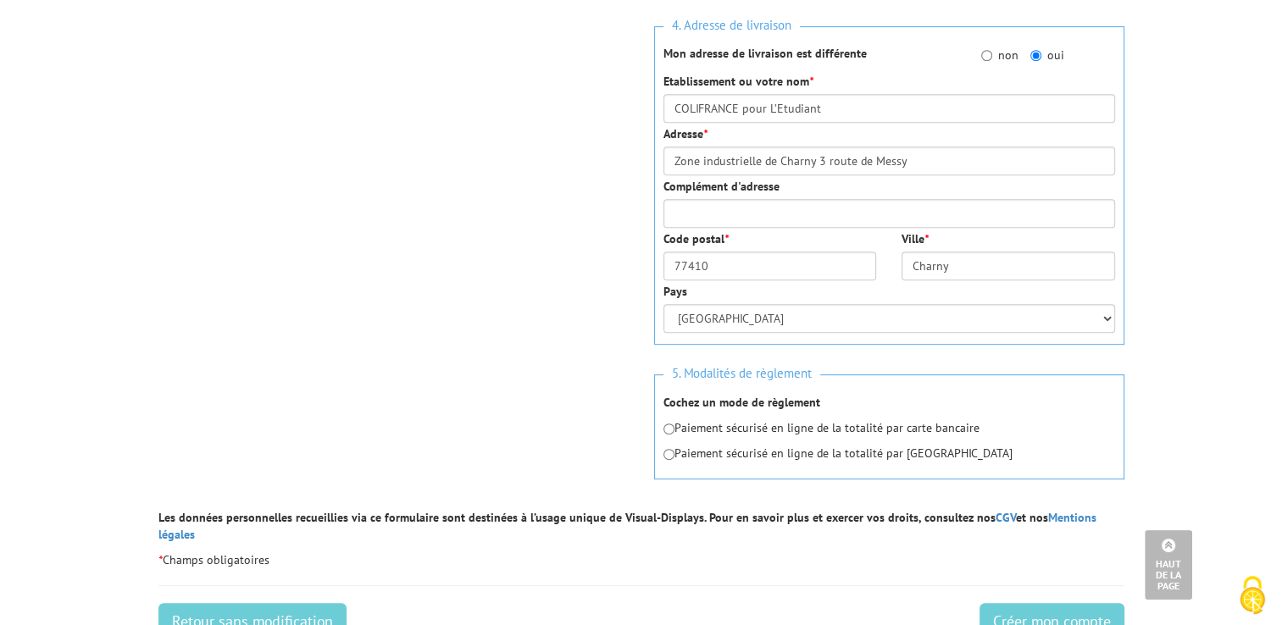
click at [699, 426] on p "Paiement sécurisé en ligne de la totalité par carte bancaire" at bounding box center [890, 427] width 452 height 17
click at [666, 426] on input "radio" at bounding box center [669, 429] width 11 height 11
radio input "true"
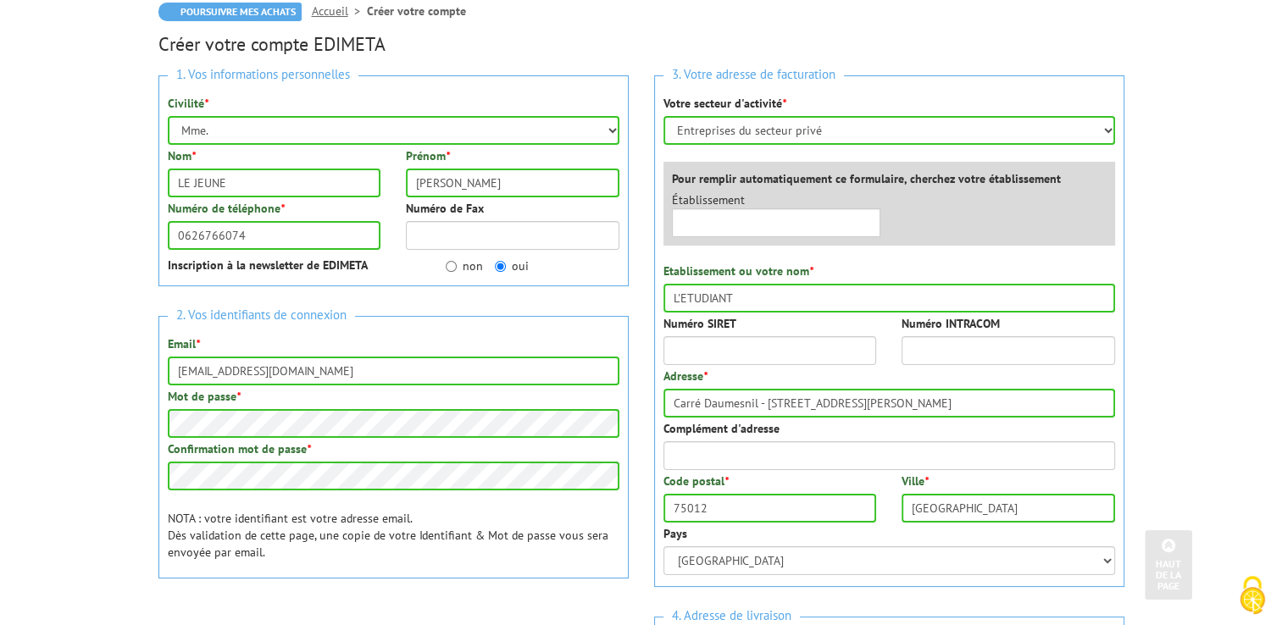
scroll to position [169, 0]
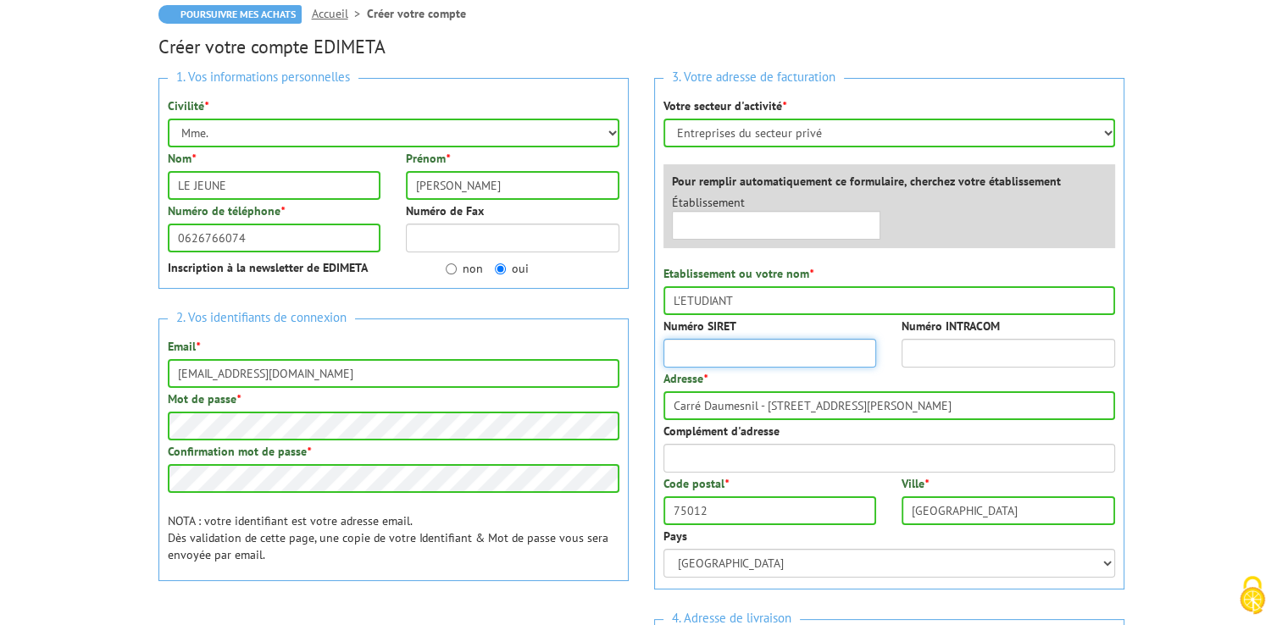
click at [730, 351] on input "Numéro SIRET" at bounding box center [771, 353] width 214 height 29
type input "81483978300051"
click at [995, 399] on input "Carré Daumesnil - 52, rue Jacques-Hillairet" at bounding box center [890, 406] width 452 height 29
click at [1124, 449] on div "3. Votre adresse de facturation Votre secteur d'activité * Sélectionner votre s…" at bounding box center [889, 583] width 496 height 1037
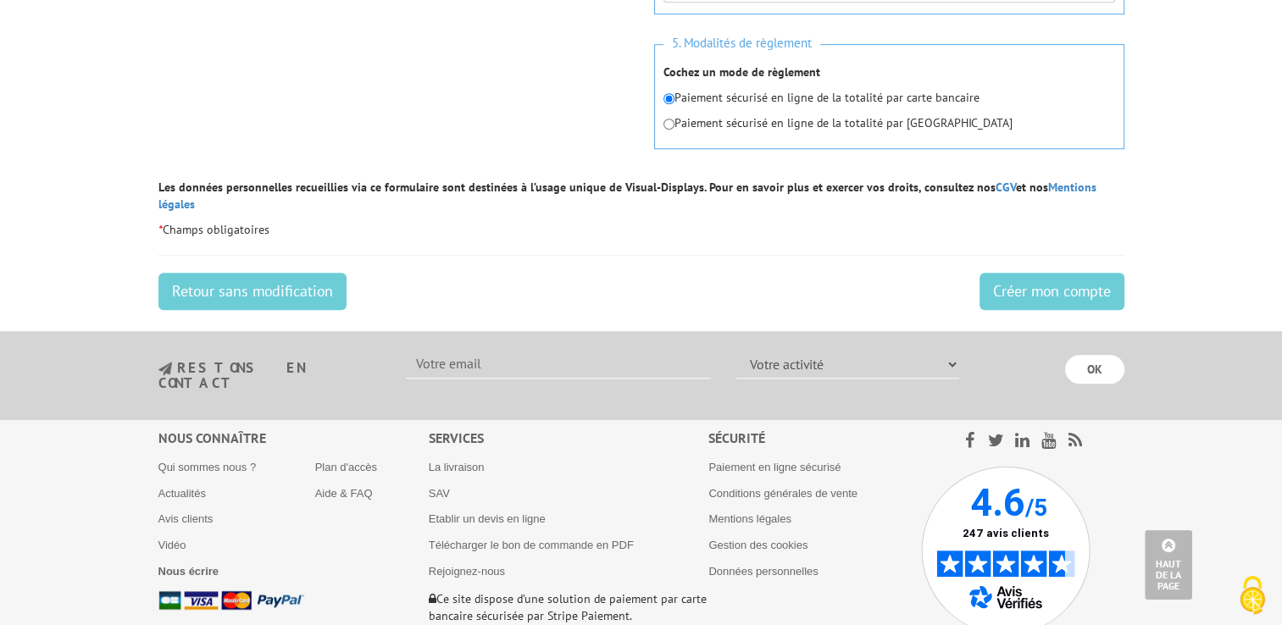
scroll to position [1102, 0]
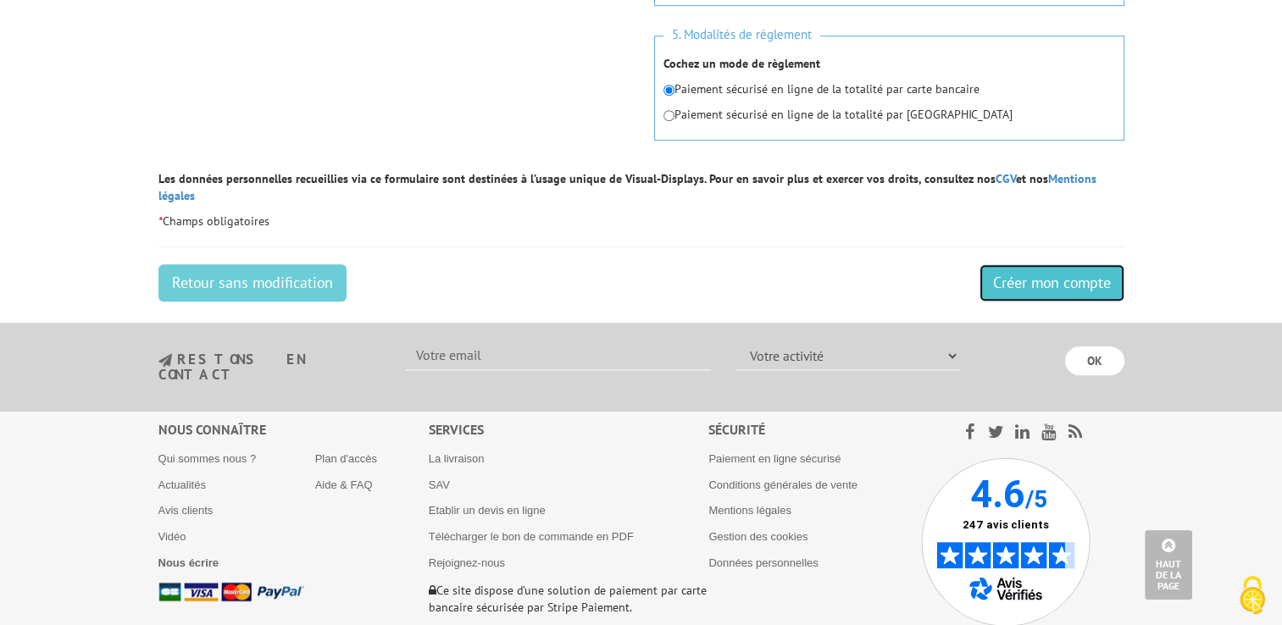
click at [1017, 266] on input "Créer mon compte" at bounding box center [1052, 282] width 145 height 37
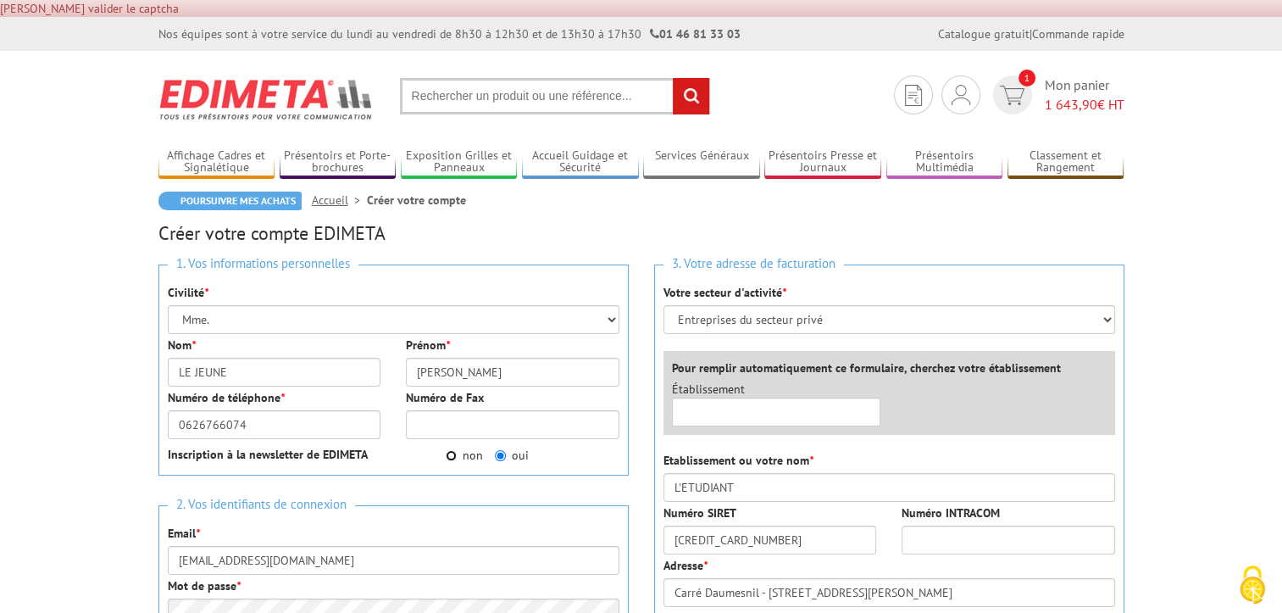
click at [446, 457] on input "non" at bounding box center [451, 455] width 11 height 11
radio input "true"
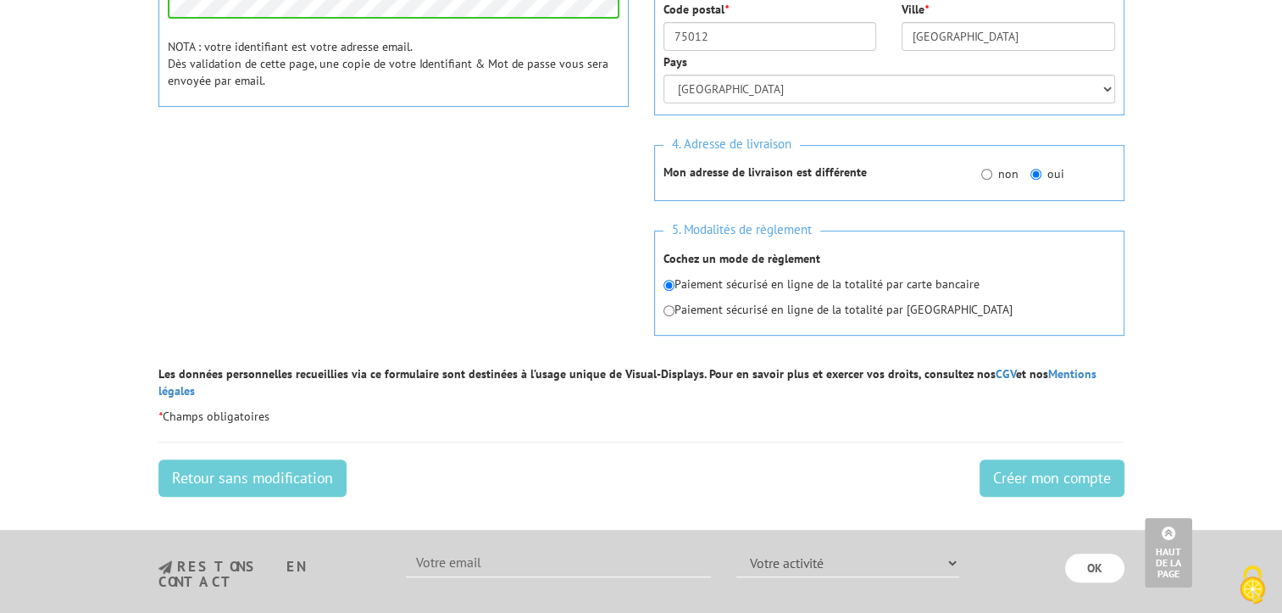
scroll to position [678, 0]
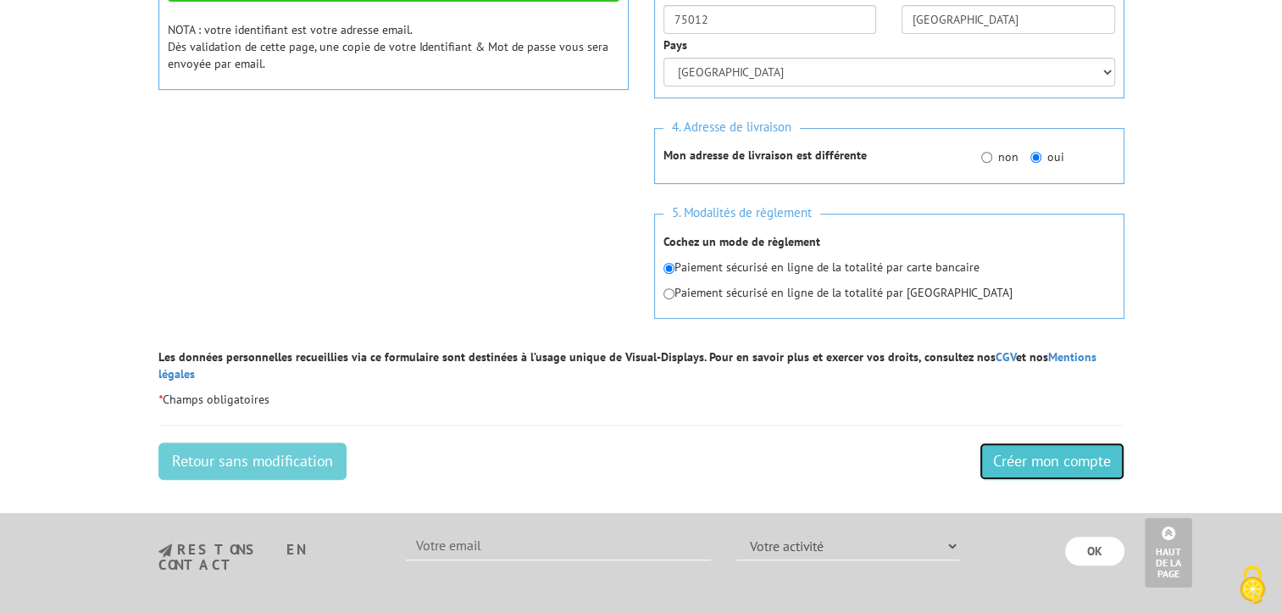
click at [1034, 447] on input "Créer mon compte" at bounding box center [1052, 460] width 145 height 37
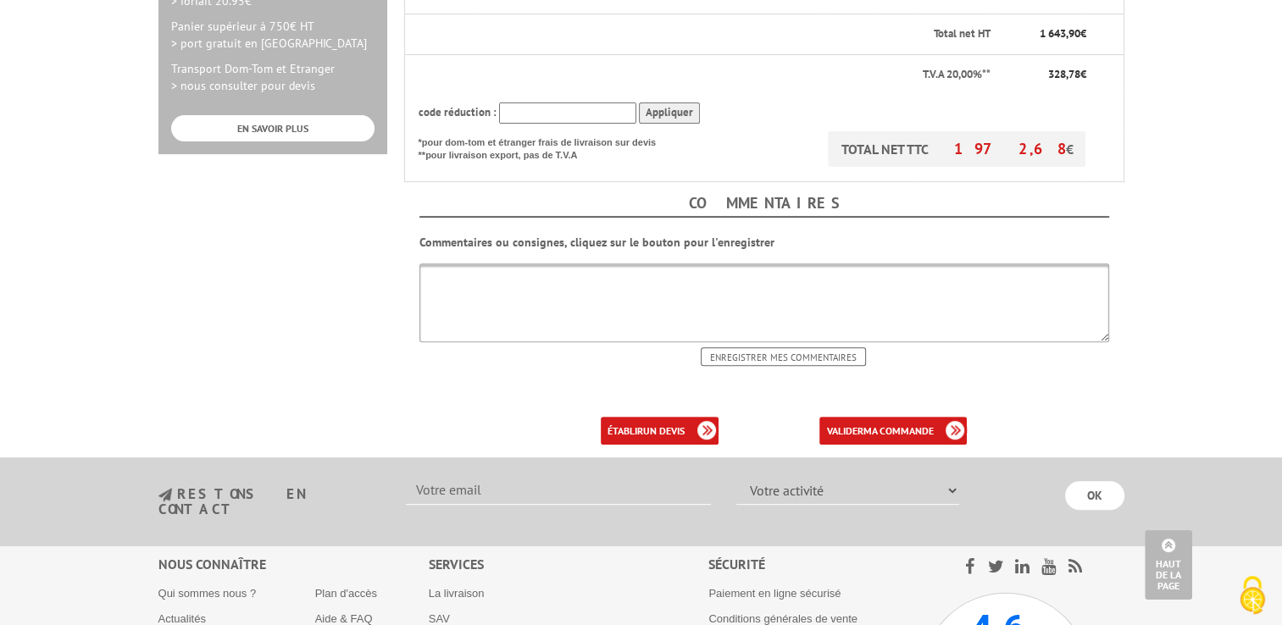
scroll to position [593, 0]
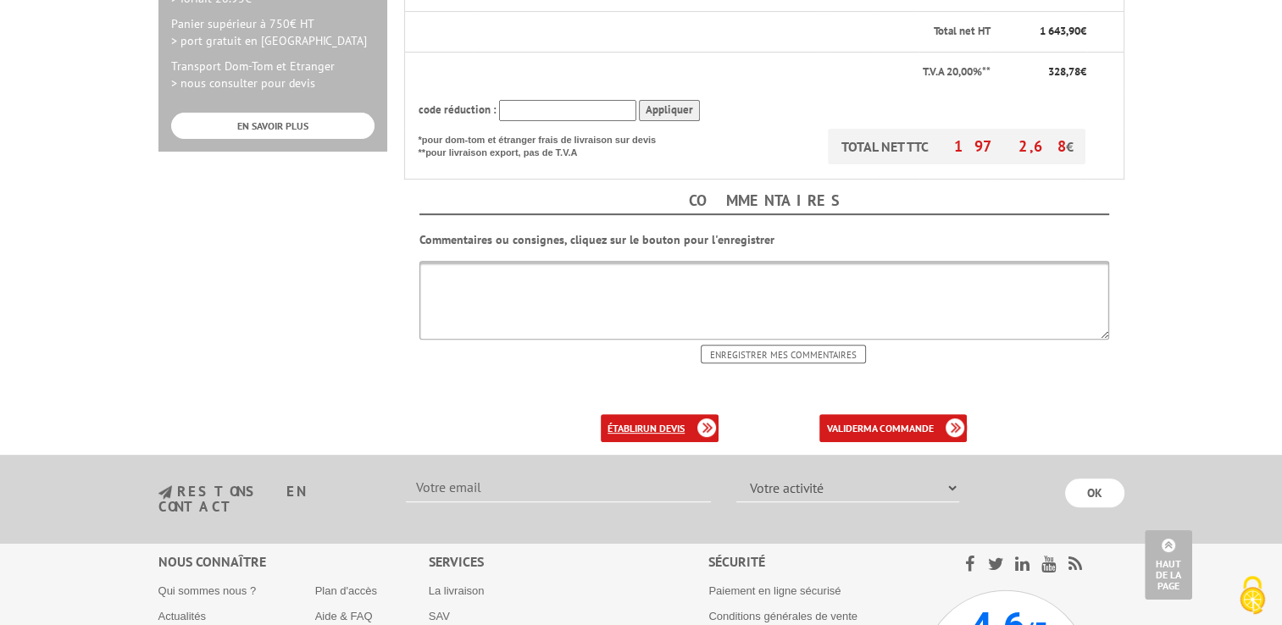
click at [675, 422] on b "un devis" at bounding box center [664, 428] width 42 height 13
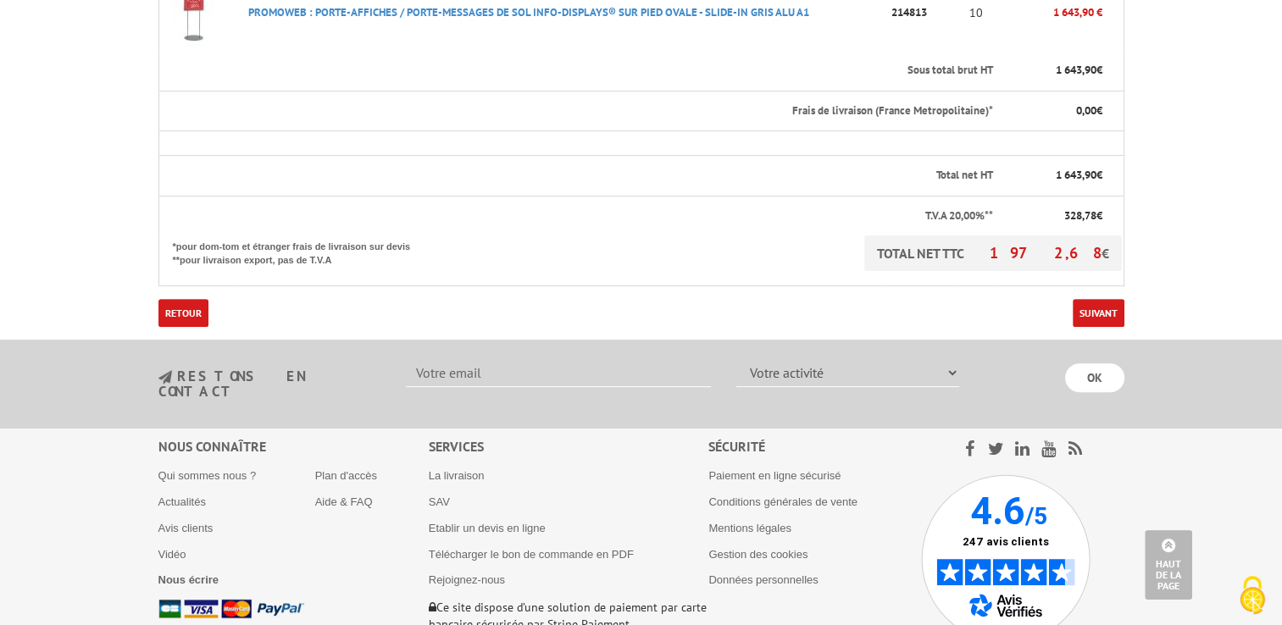
scroll to position [508, 0]
click at [1101, 313] on link "Suivant" at bounding box center [1099, 312] width 52 height 28
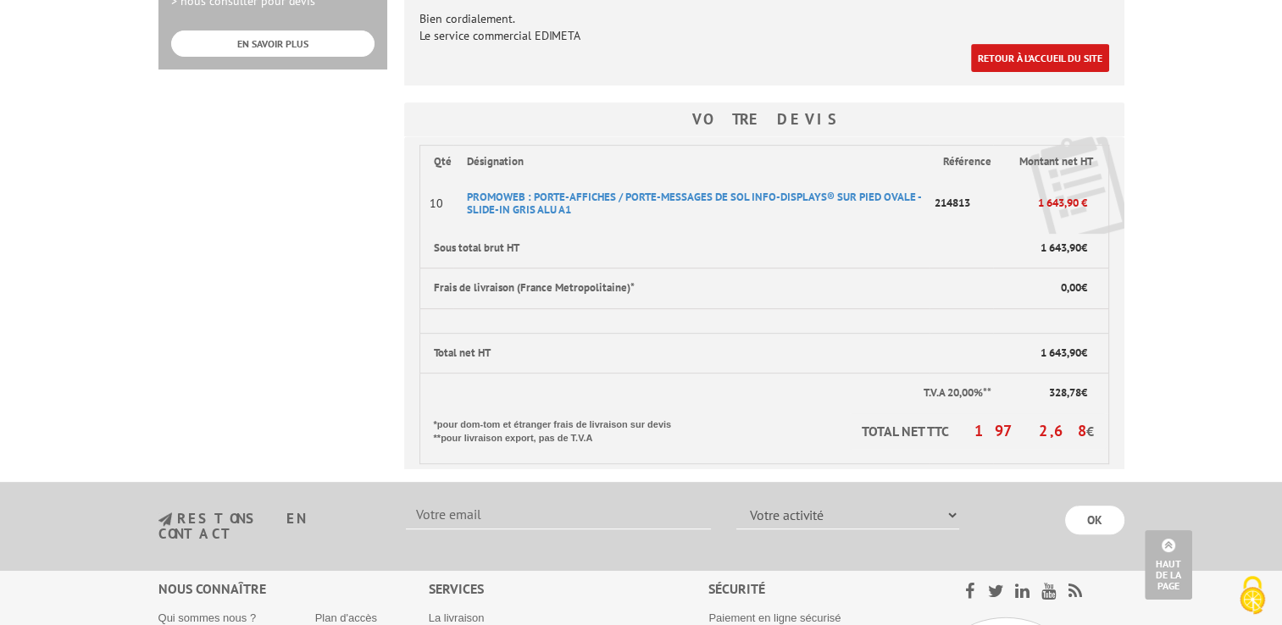
scroll to position [678, 0]
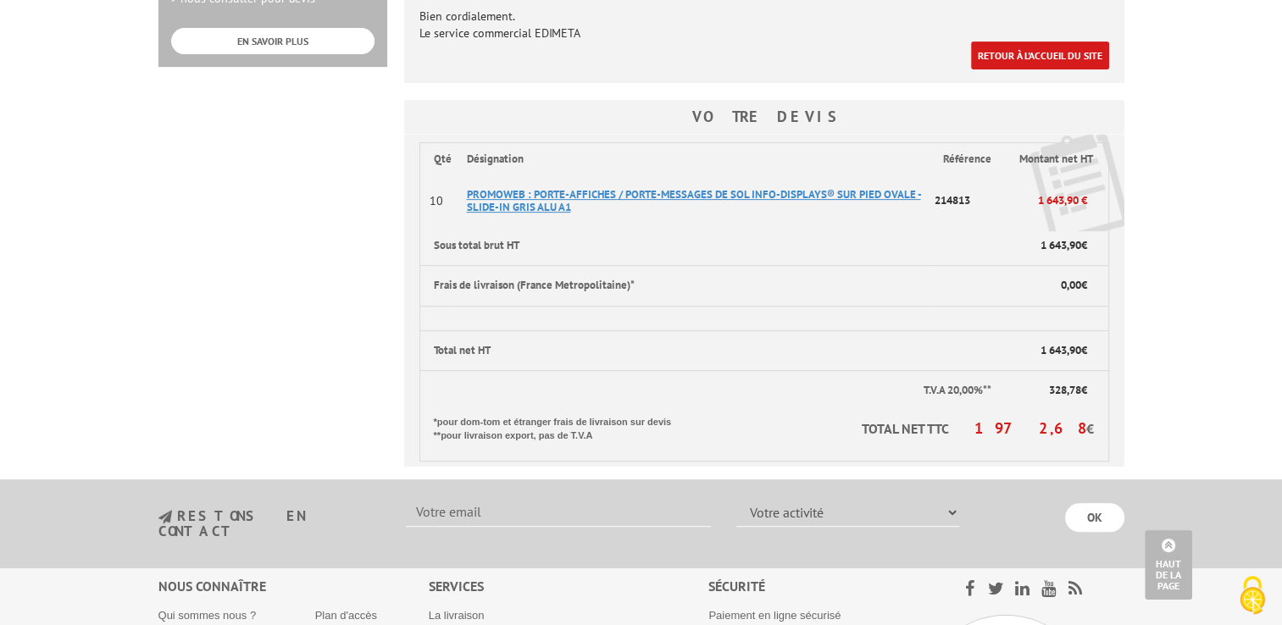
click at [582, 187] on span "PROMOWEB : PORTE-AFFICHES / PORTE-MESSAGES DE SOL INFO-DISPLAYS® SUR PIED OVALE…" at bounding box center [694, 200] width 454 height 27
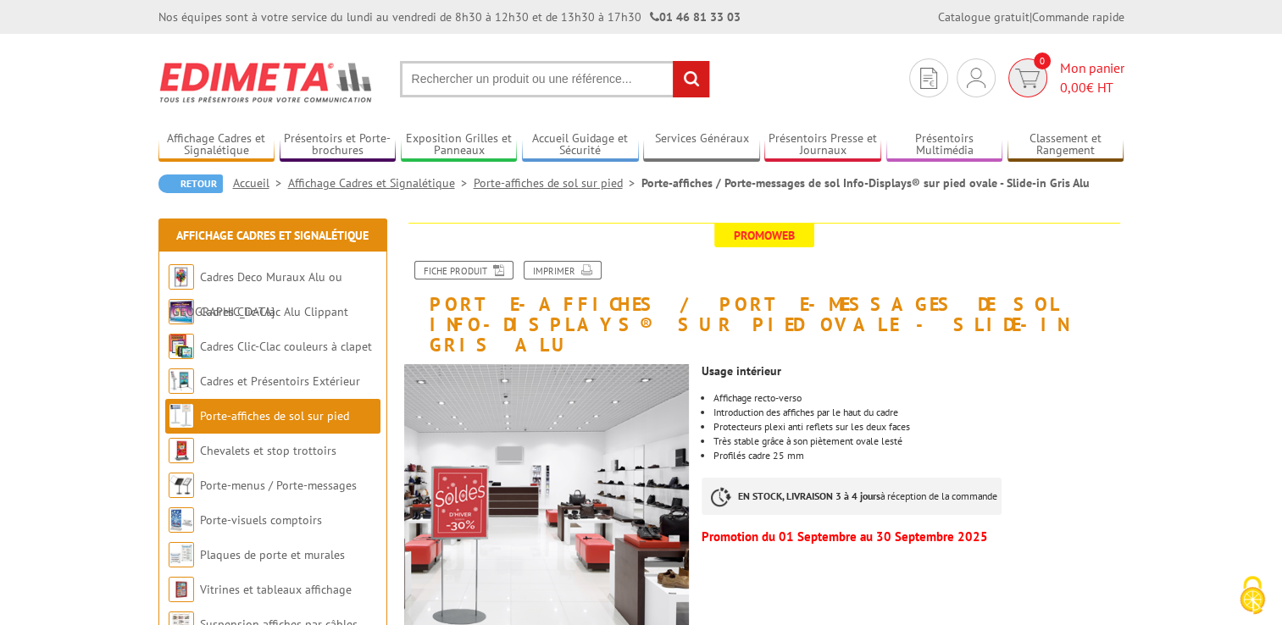
click at [1086, 83] on span "0,00 € HT" at bounding box center [1092, 87] width 64 height 19
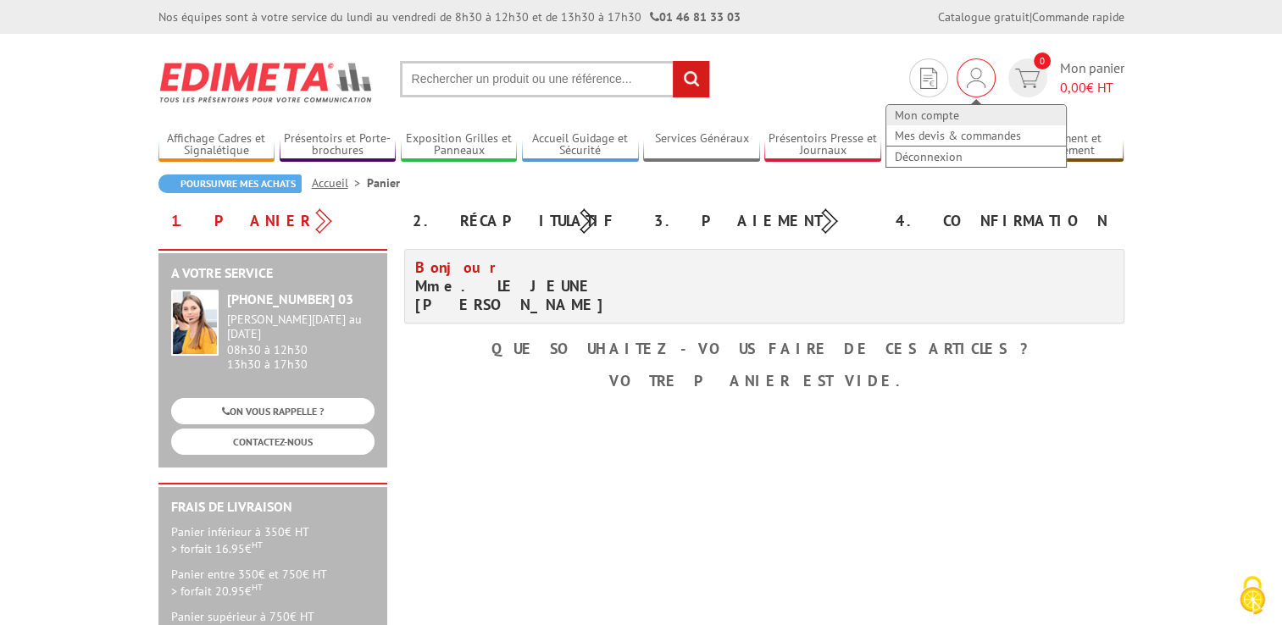
click at [925, 113] on link "Mon compte" at bounding box center [976, 115] width 180 height 20
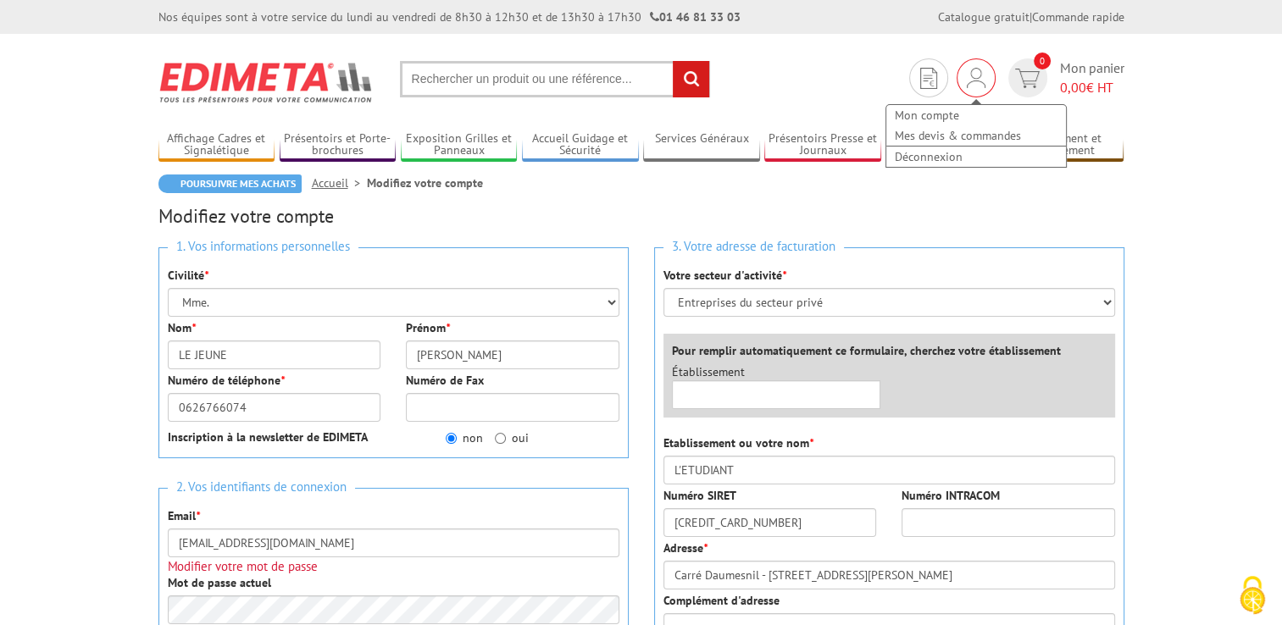
click at [976, 91] on div "Mon compte Mes devis & commandes Déconnexion" at bounding box center [976, 127] width 183 height 81
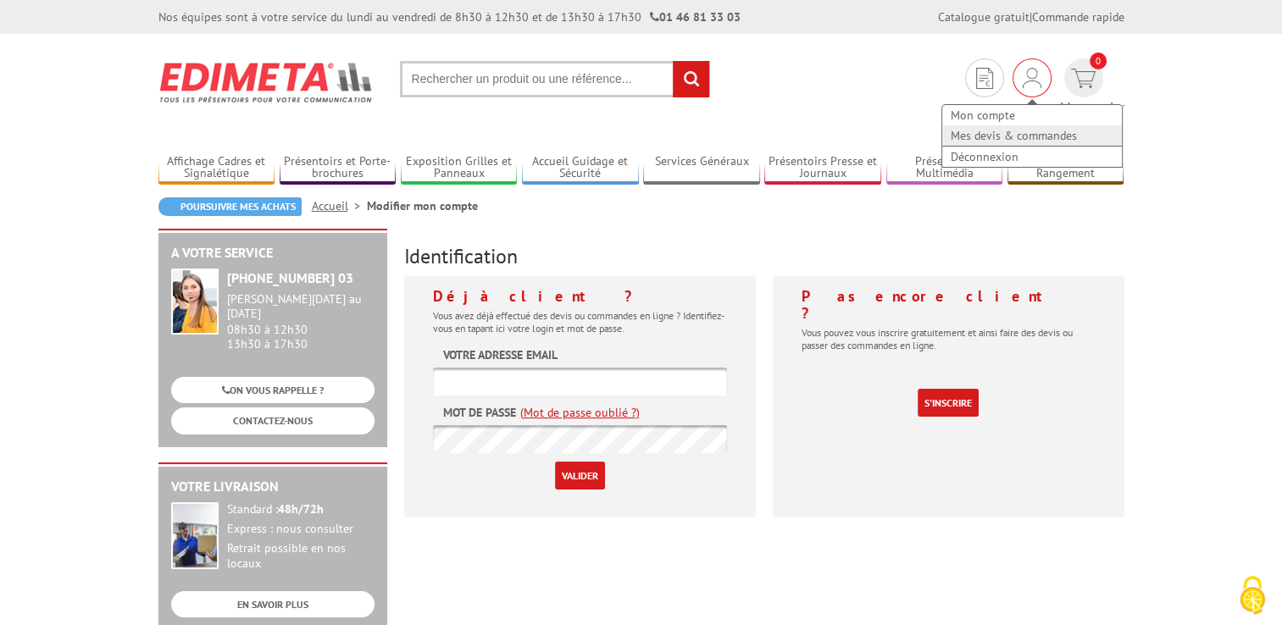
type input "[EMAIL_ADDRESS][DOMAIN_NAME]"
click at [942, 134] on link "Mes devis & commandes" at bounding box center [1032, 135] width 180 height 20
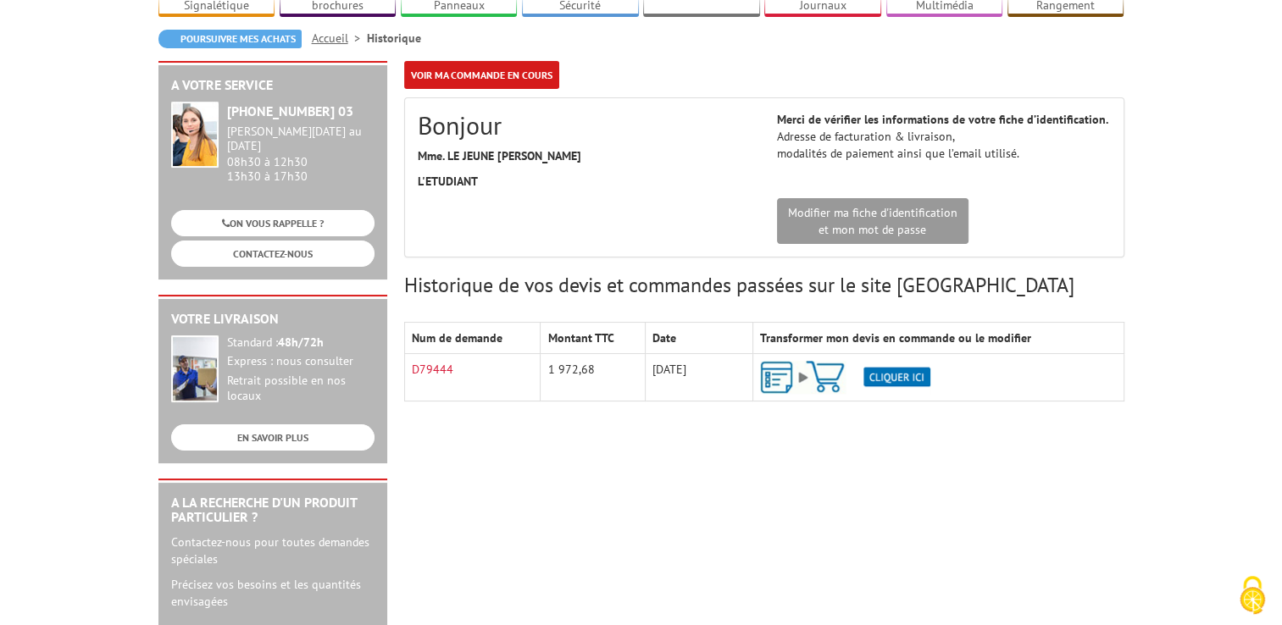
scroll to position [169, 0]
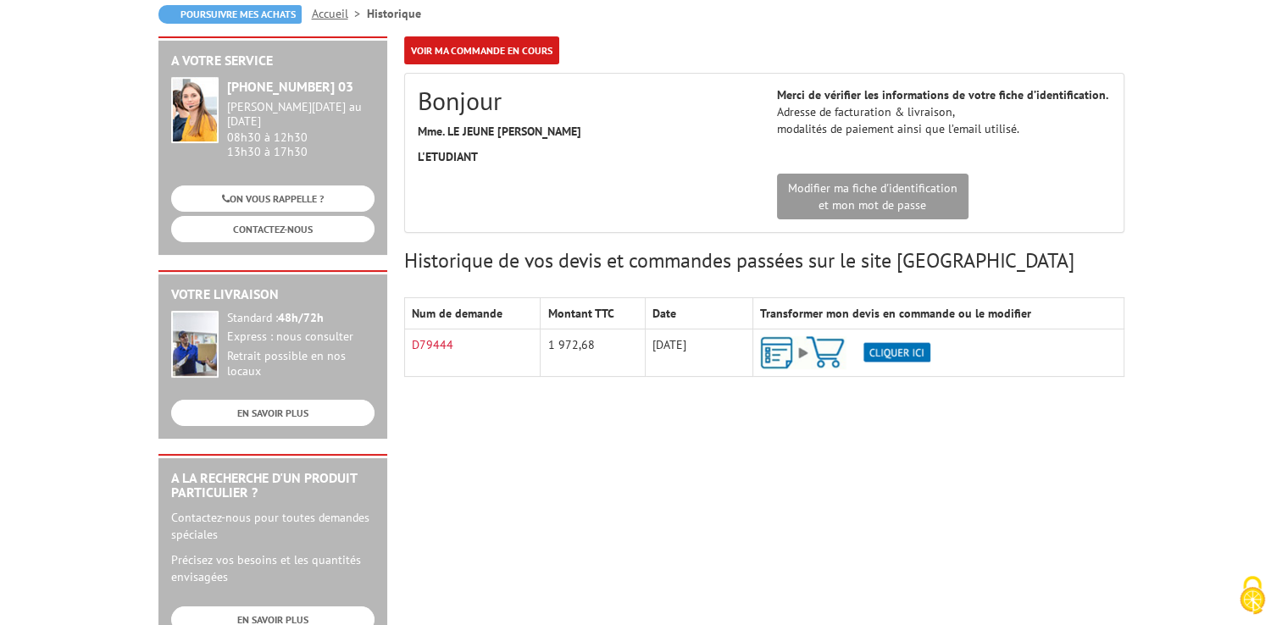
click at [786, 361] on img at bounding box center [845, 352] width 170 height 33
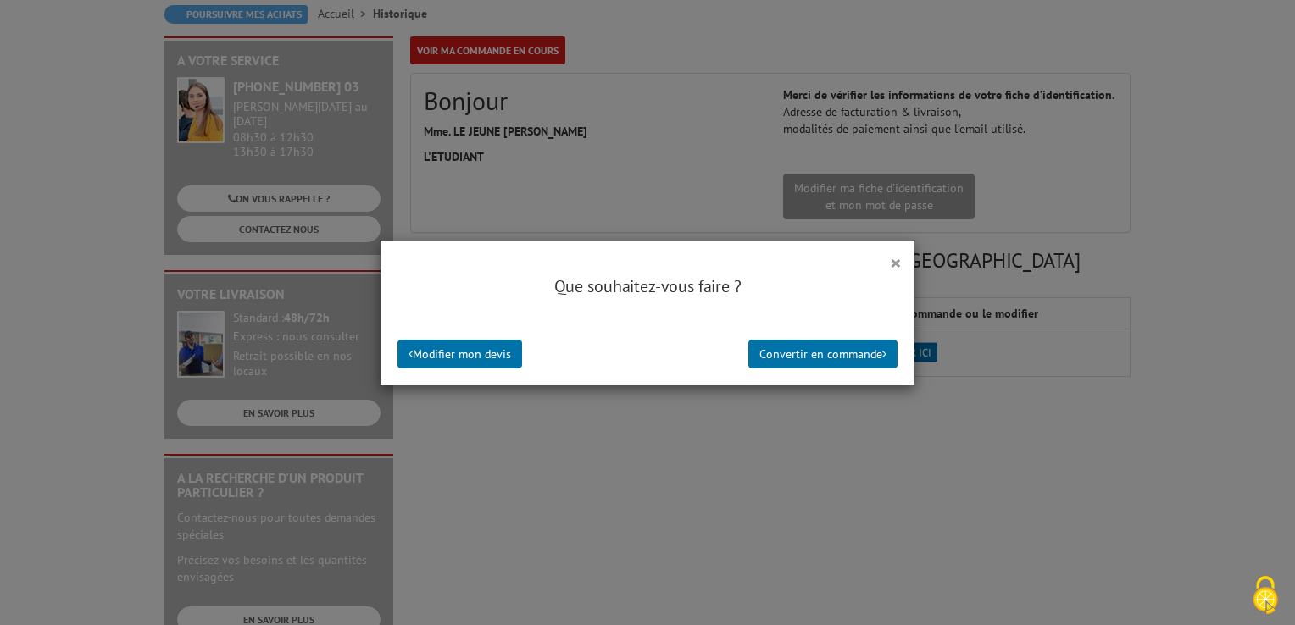
click at [884, 267] on div "Que souhaitez-vous faire ?" at bounding box center [647, 295] width 534 height 58
click at [890, 264] on button "×" at bounding box center [896, 263] width 12 height 22
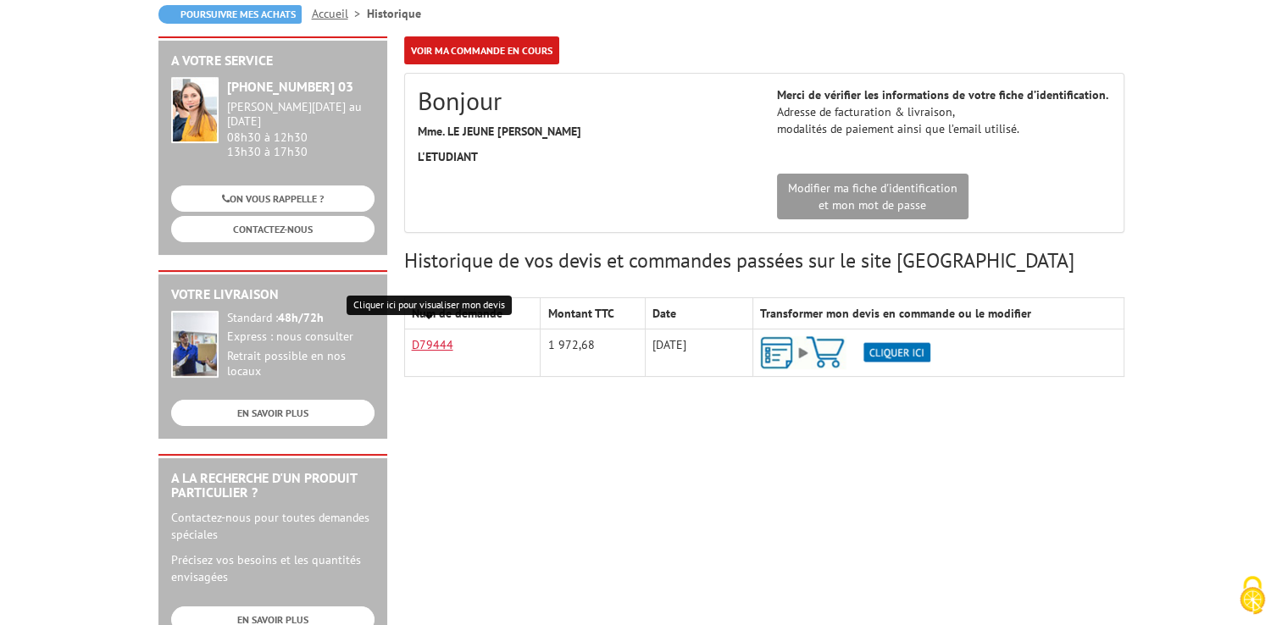
click at [436, 347] on link "D79444" at bounding box center [433, 344] width 42 height 15
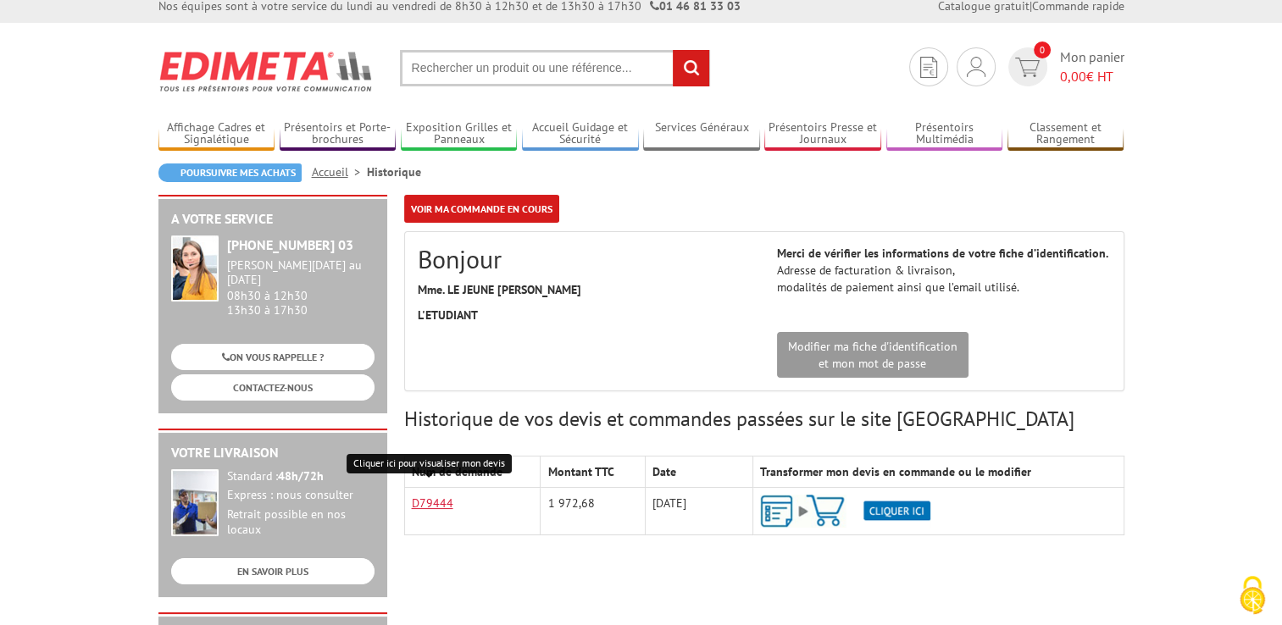
scroll to position [0, 0]
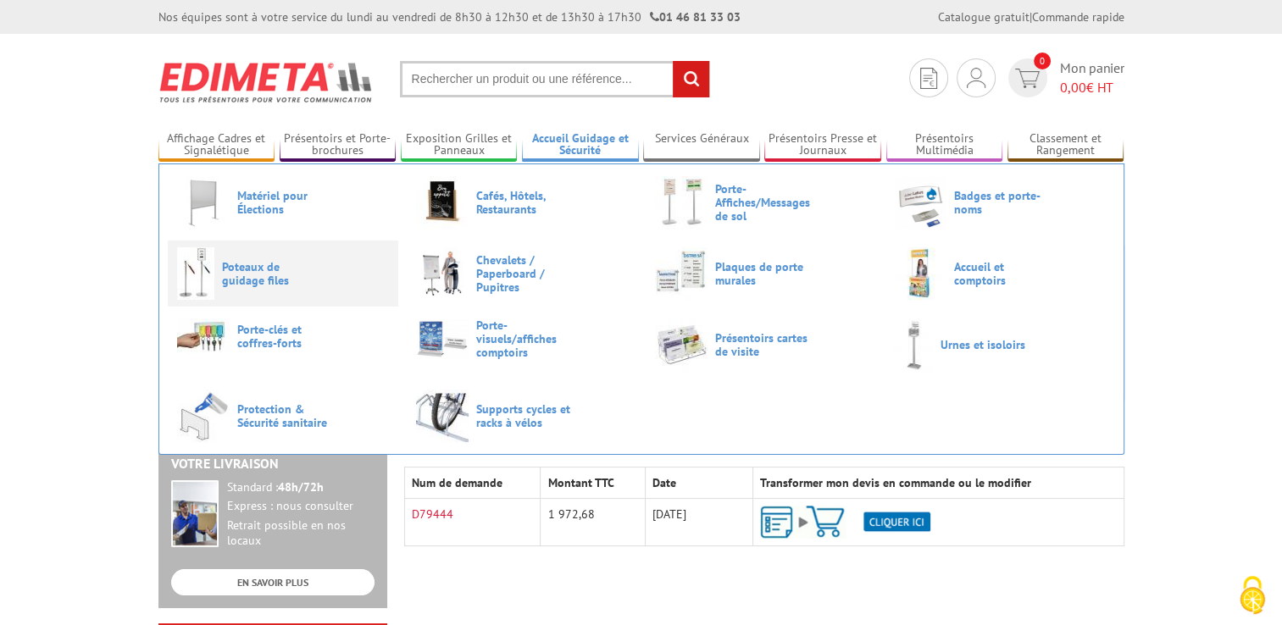
click at [261, 269] on span "Poteaux de guidage files" at bounding box center [273, 273] width 102 height 27
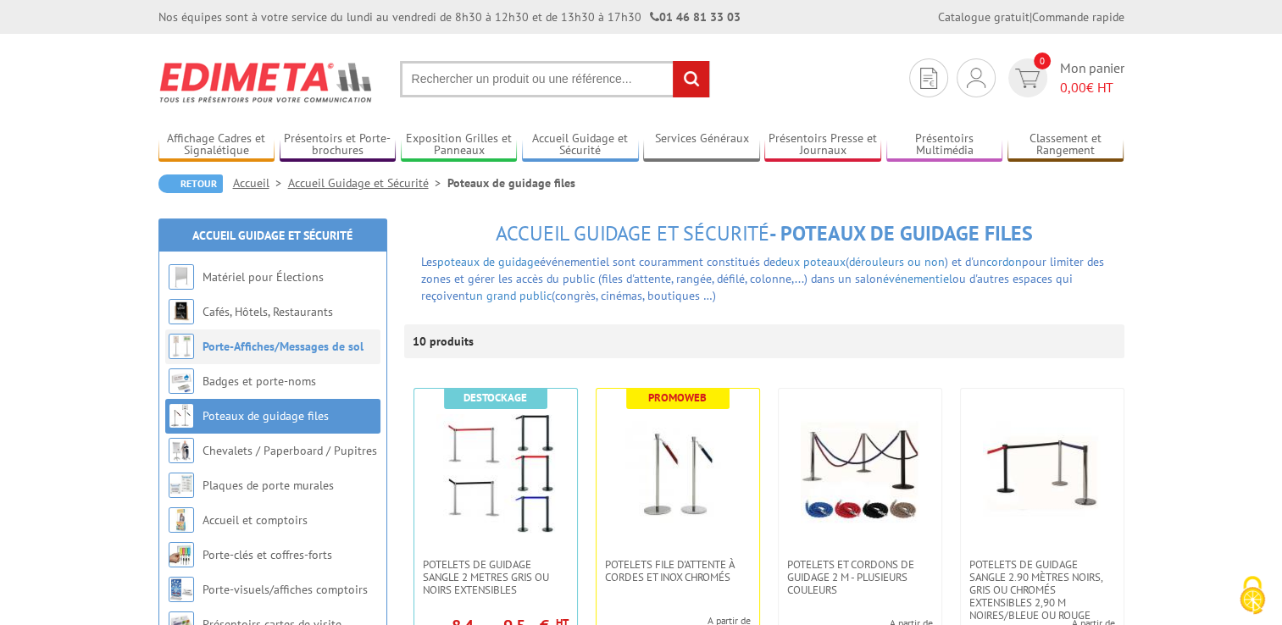
click at [324, 347] on link "Porte-Affiches/Messages de sol" at bounding box center [283, 346] width 161 height 15
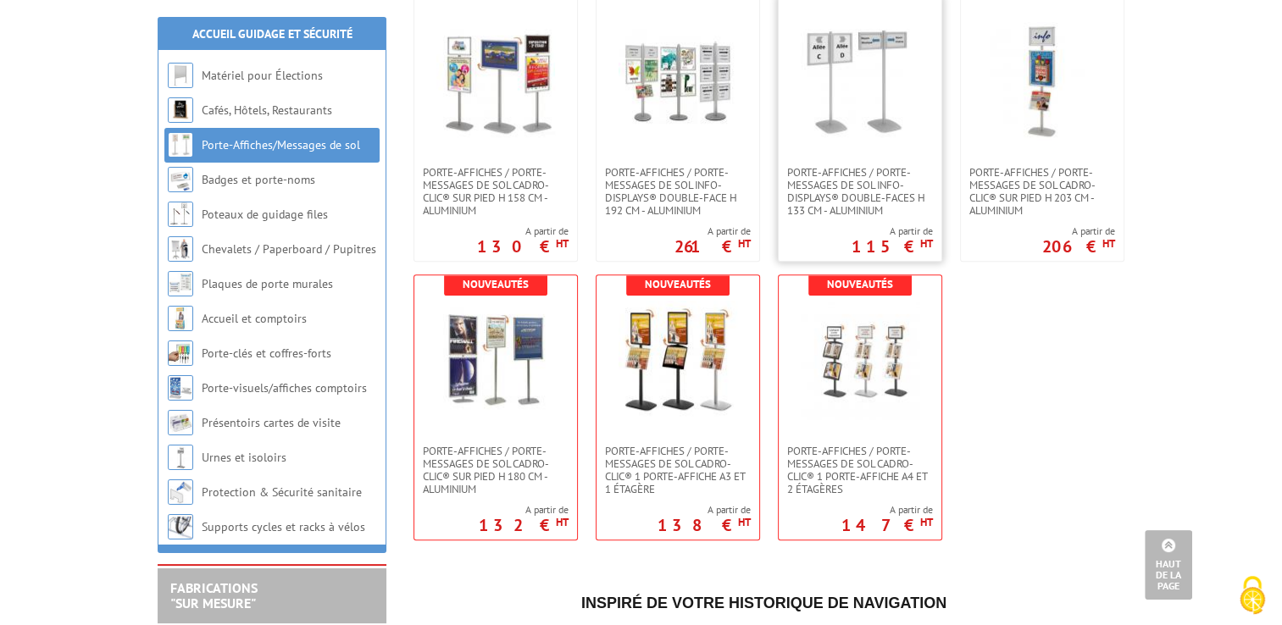
scroll to position [1017, 0]
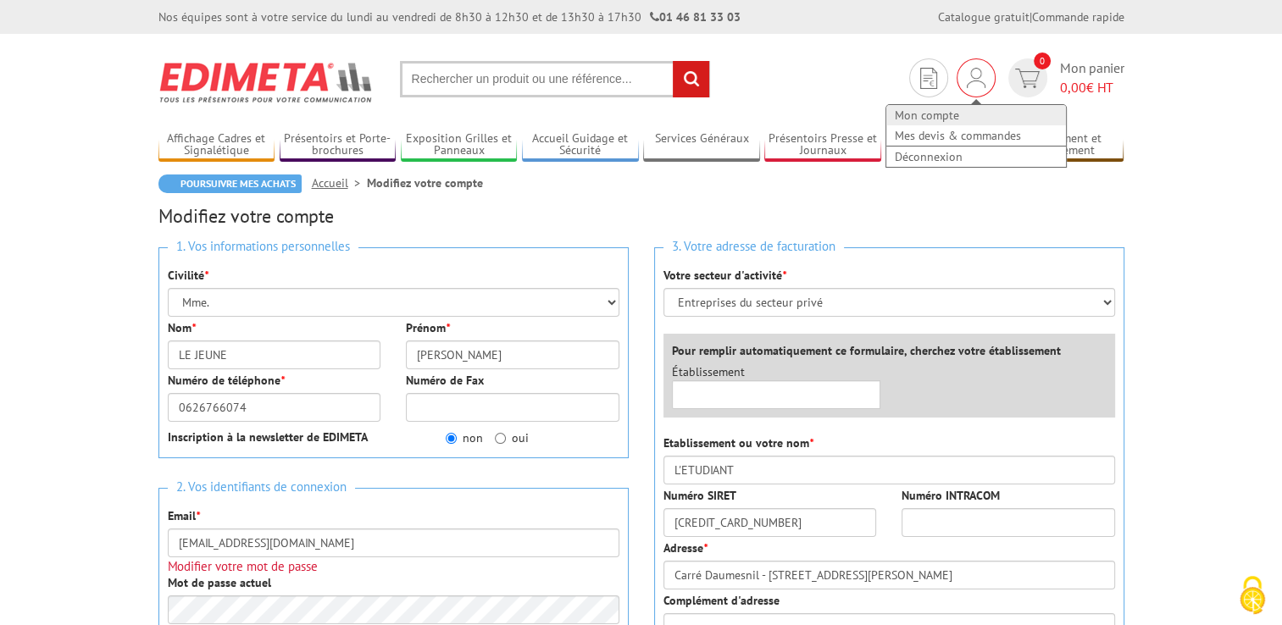
click at [953, 114] on link "Mon compte" at bounding box center [976, 115] width 180 height 20
click at [916, 110] on link "Mon compte" at bounding box center [976, 115] width 180 height 20
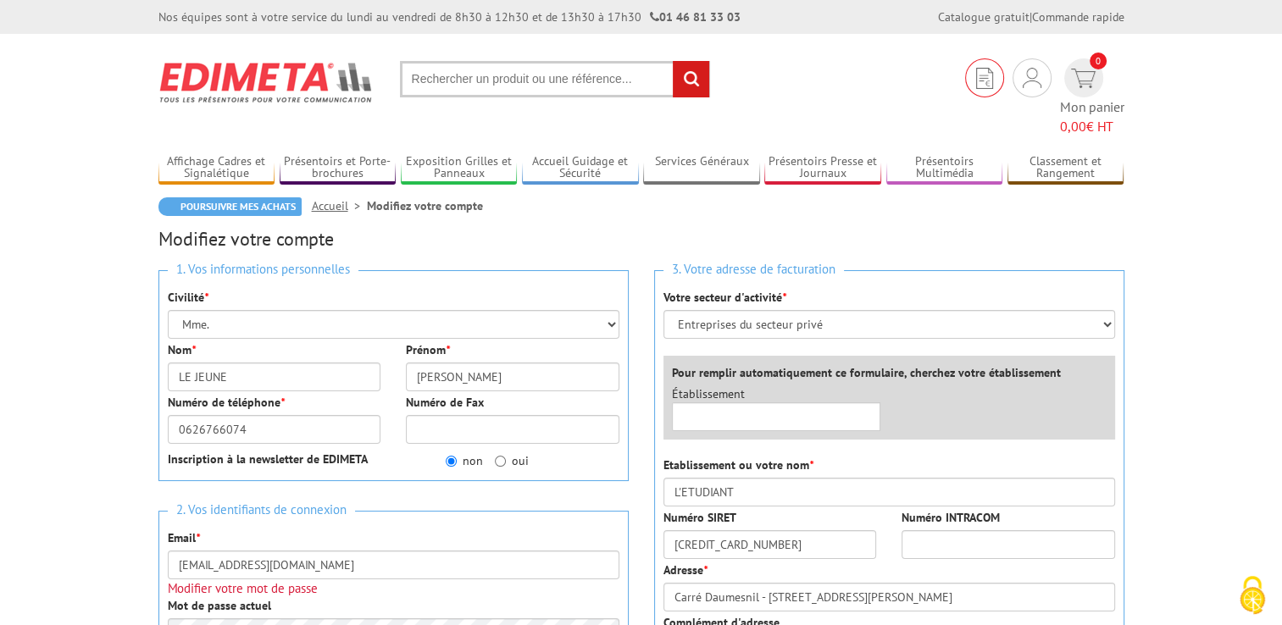
click at [965, 75] on link at bounding box center [984, 77] width 39 height 39
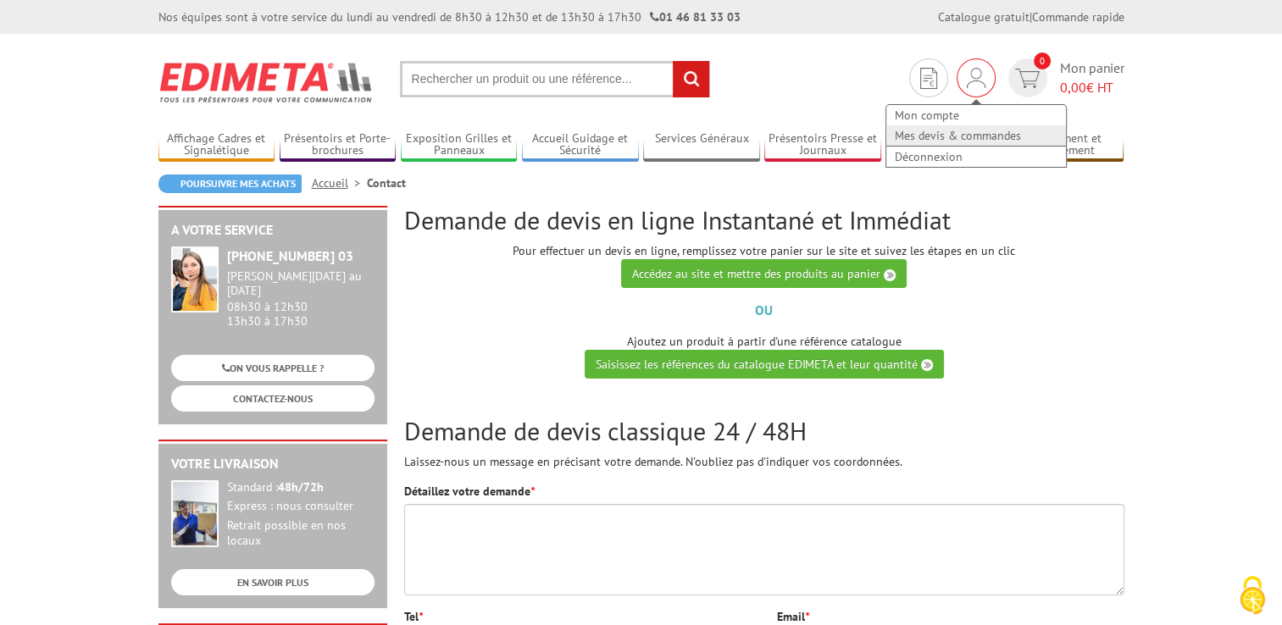
click at [946, 137] on link "Mes devis & commandes" at bounding box center [976, 135] width 180 height 20
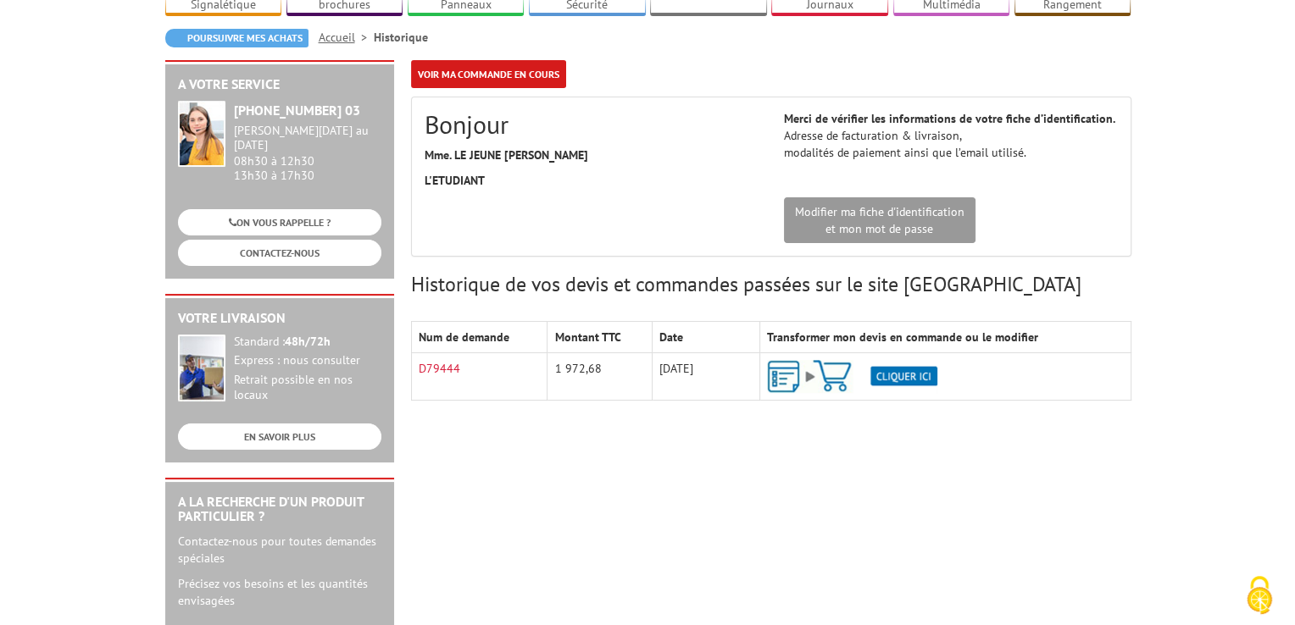
scroll to position [254, 0]
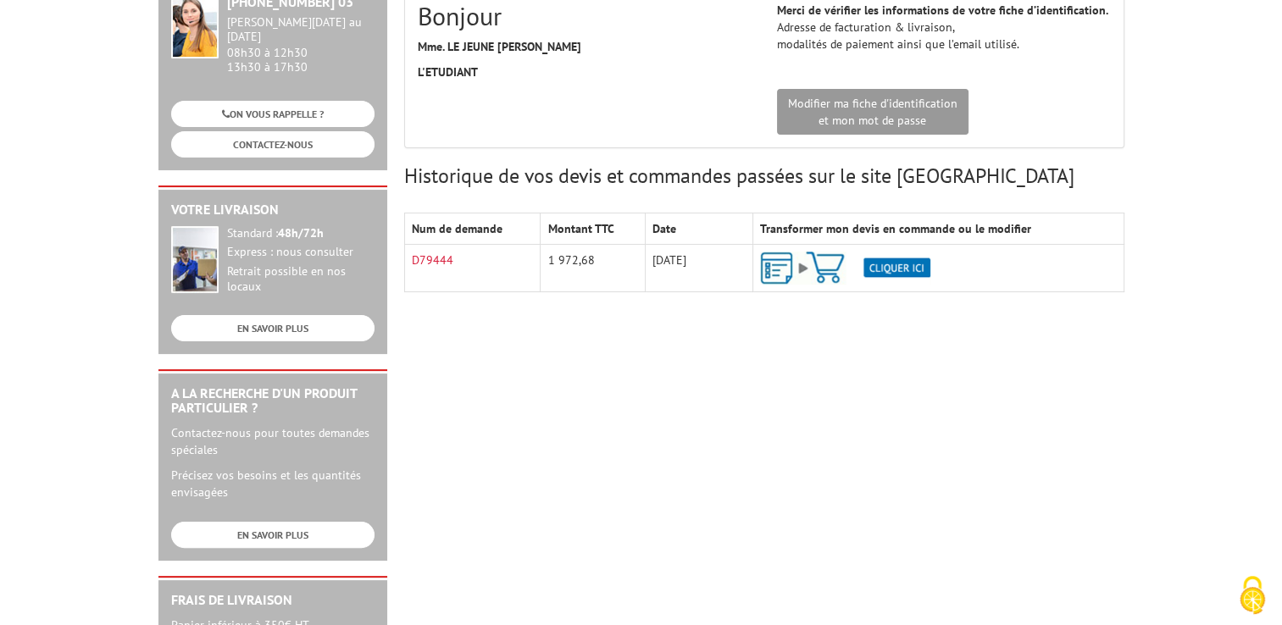
click at [788, 275] on img at bounding box center [845, 268] width 170 height 33
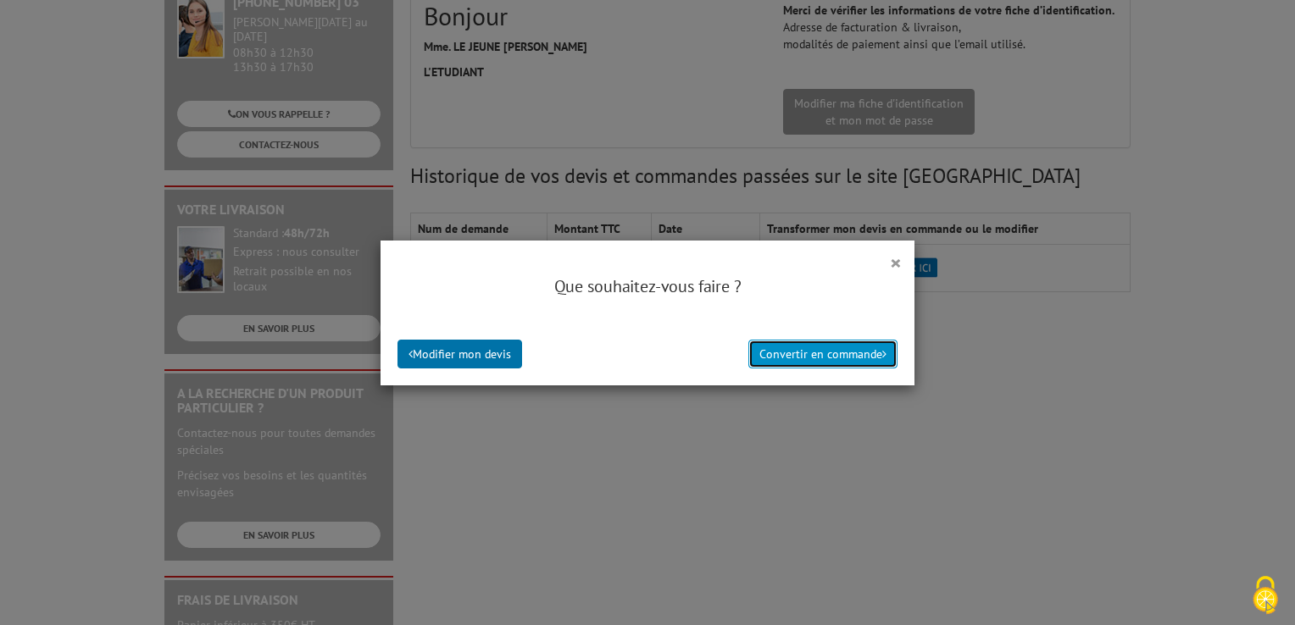
click at [812, 358] on button "Convertir en commande" at bounding box center [822, 354] width 149 height 29
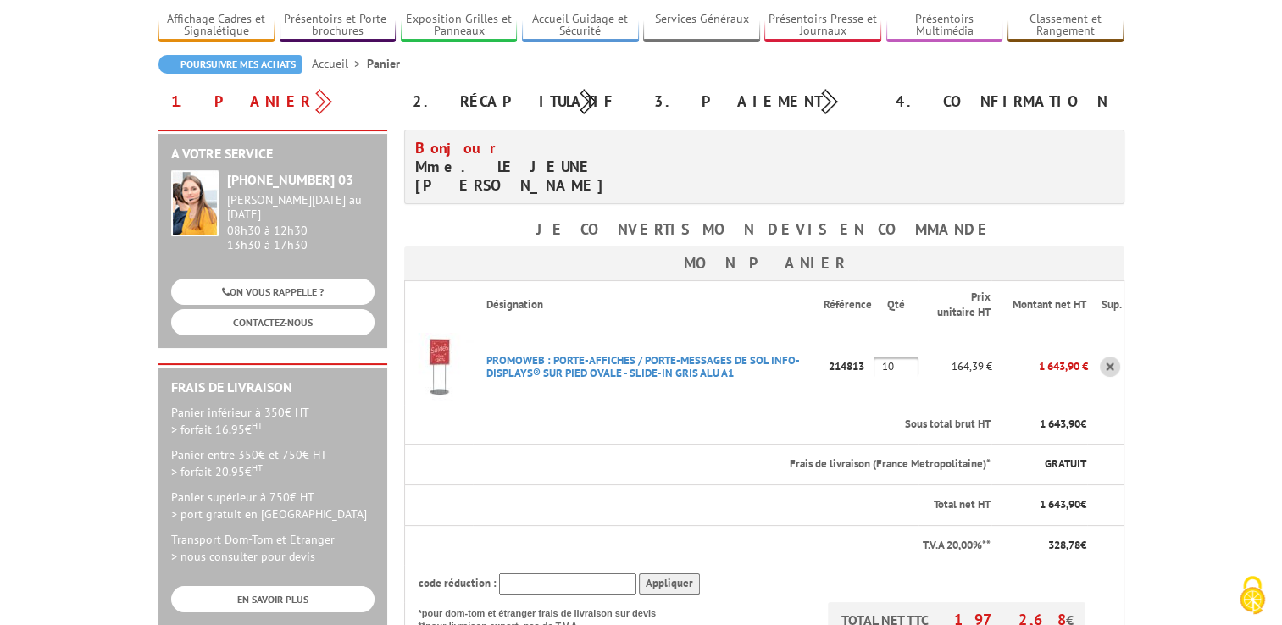
scroll to position [169, 0]
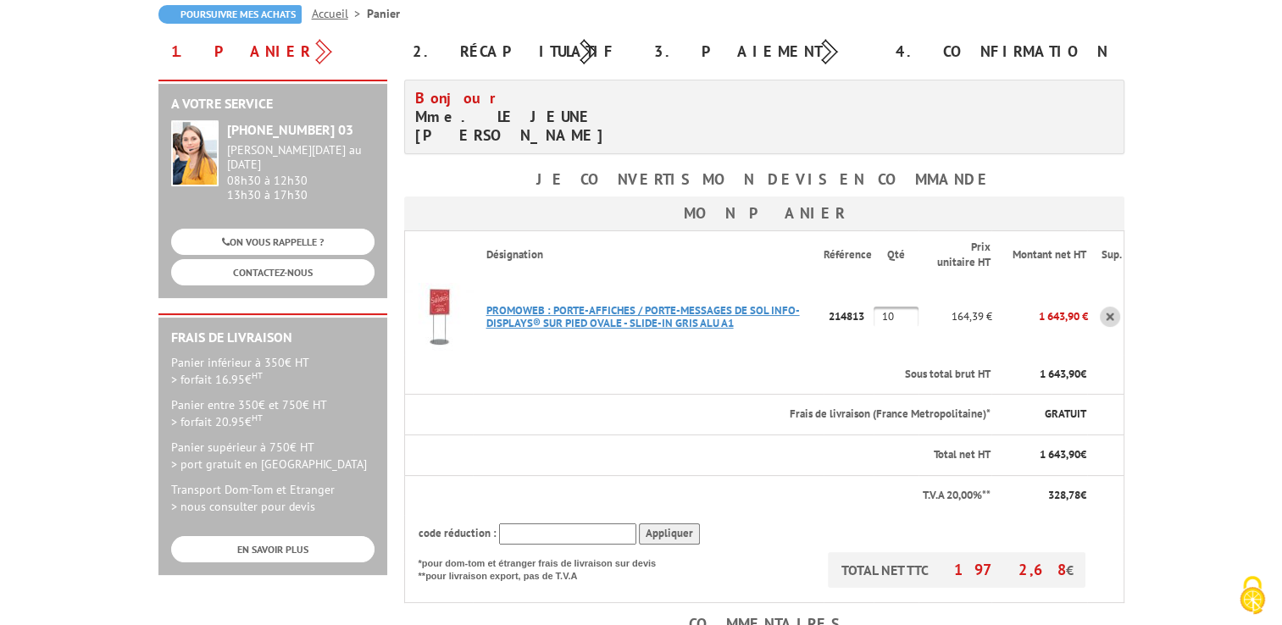
click at [525, 303] on link "PROMOWEB : PORTE-AFFICHES / PORTE-MESSAGES DE SOL INFO-DISPLAYS® SUR PIED OVALE…" at bounding box center [643, 316] width 314 height 27
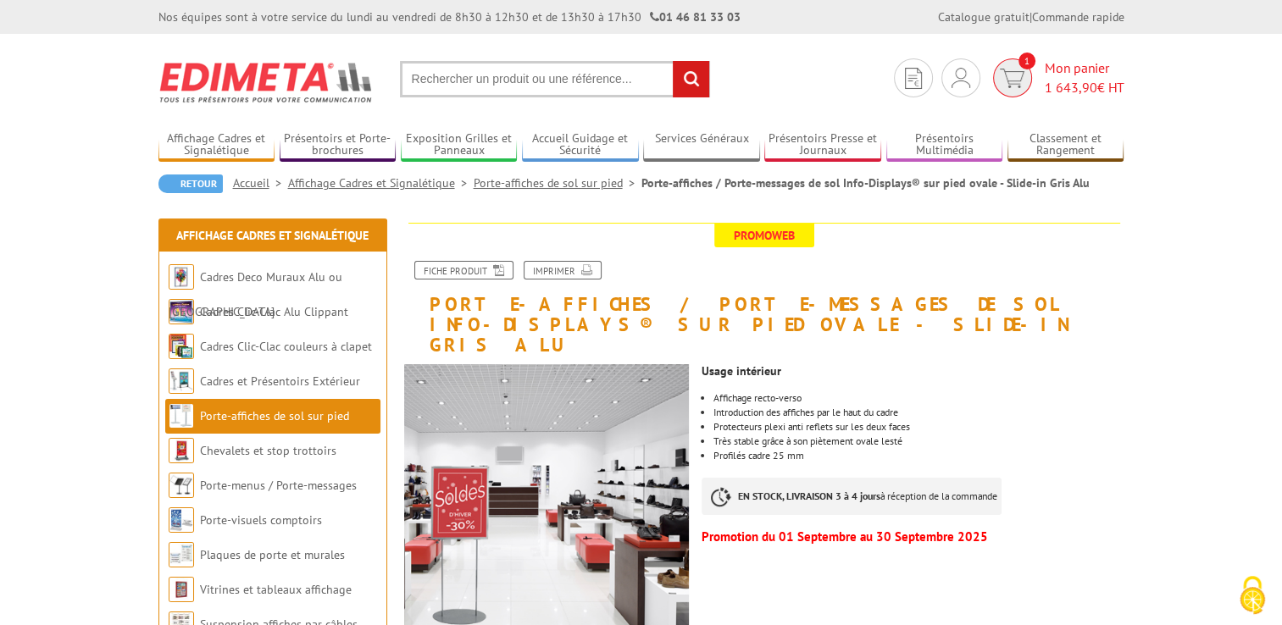
click at [1058, 80] on span "1 643,90" at bounding box center [1071, 87] width 53 height 17
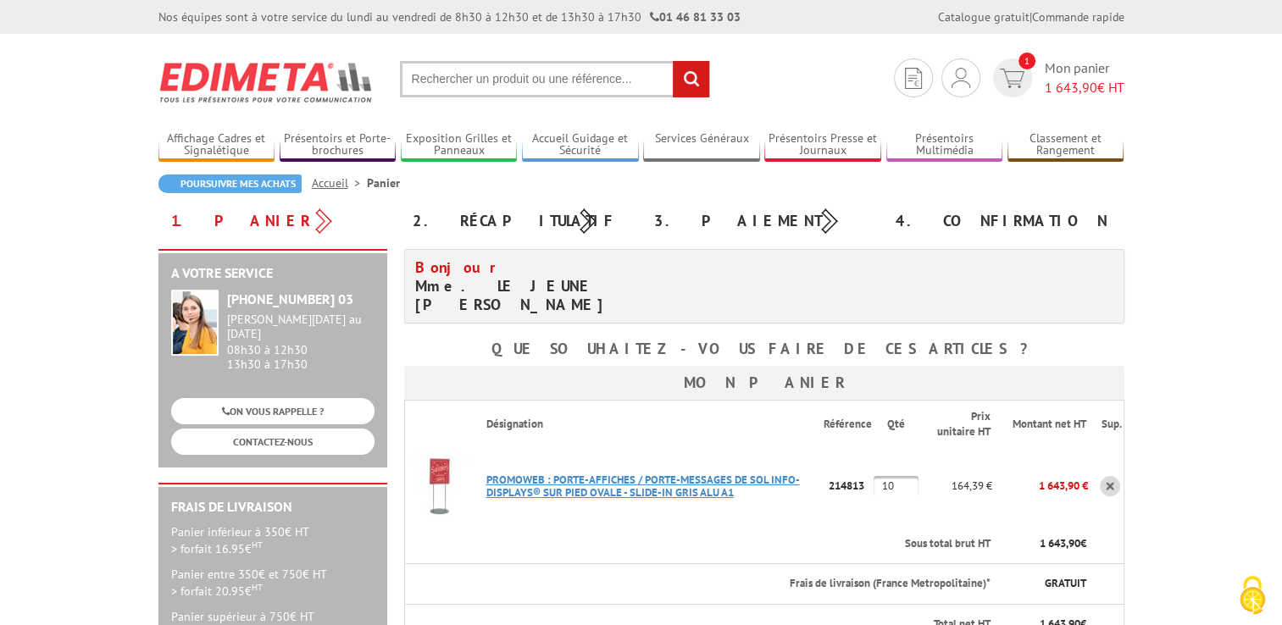
click at [516, 473] on link "PROMOWEB : PORTE-AFFICHES / PORTE-MESSAGES DE SOL INFO-DISPLAYS® SUR PIED OVALE…" at bounding box center [643, 486] width 314 height 27
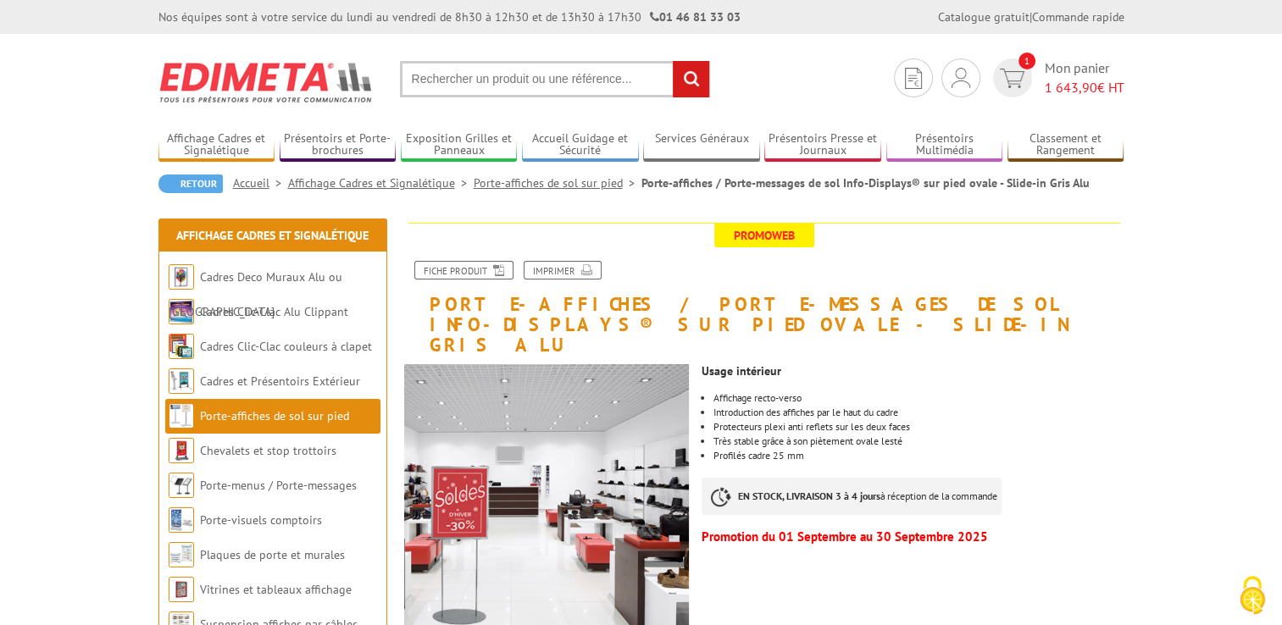
click at [1047, 436] on li "Très stable grâce à son piètement ovale lesté" at bounding box center [919, 441] width 410 height 10
click at [1068, 75] on span "Mon panier 1 643,90 € HT" at bounding box center [1085, 77] width 80 height 39
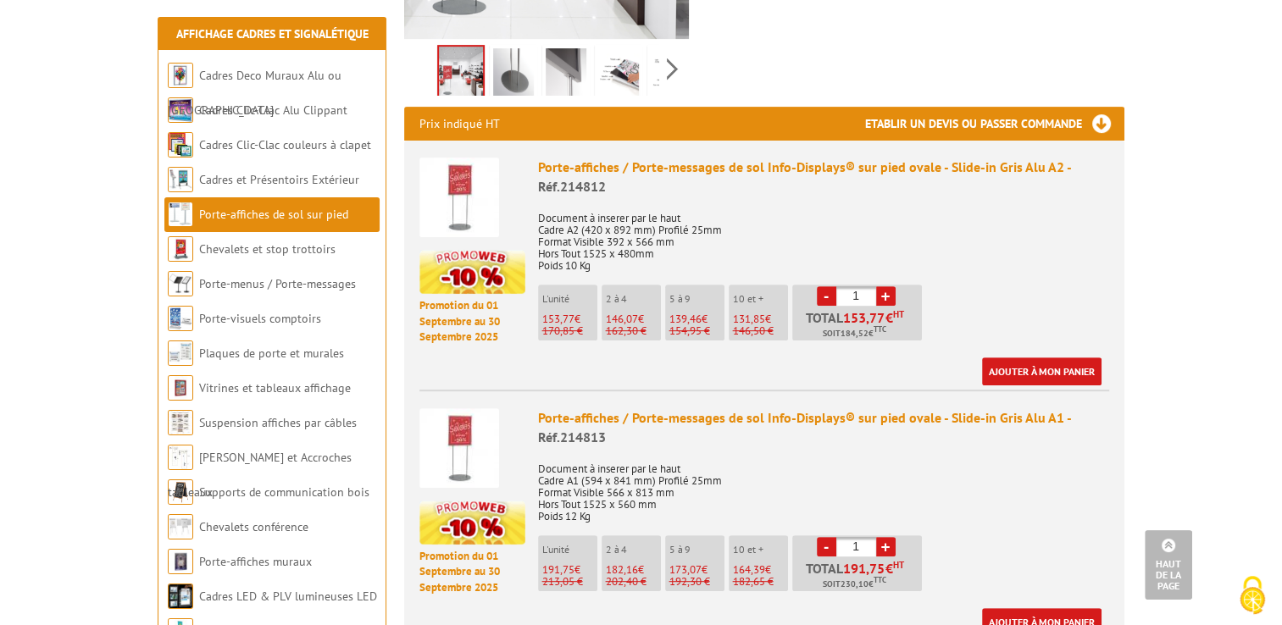
scroll to position [508, 0]
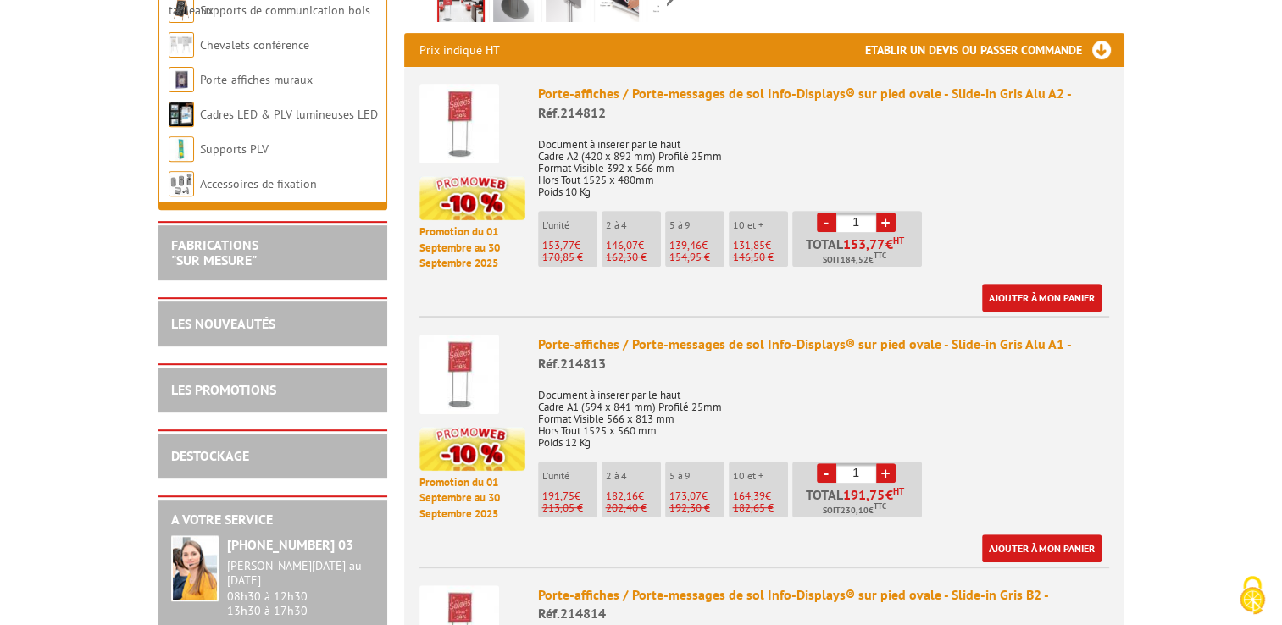
scroll to position [763, 0]
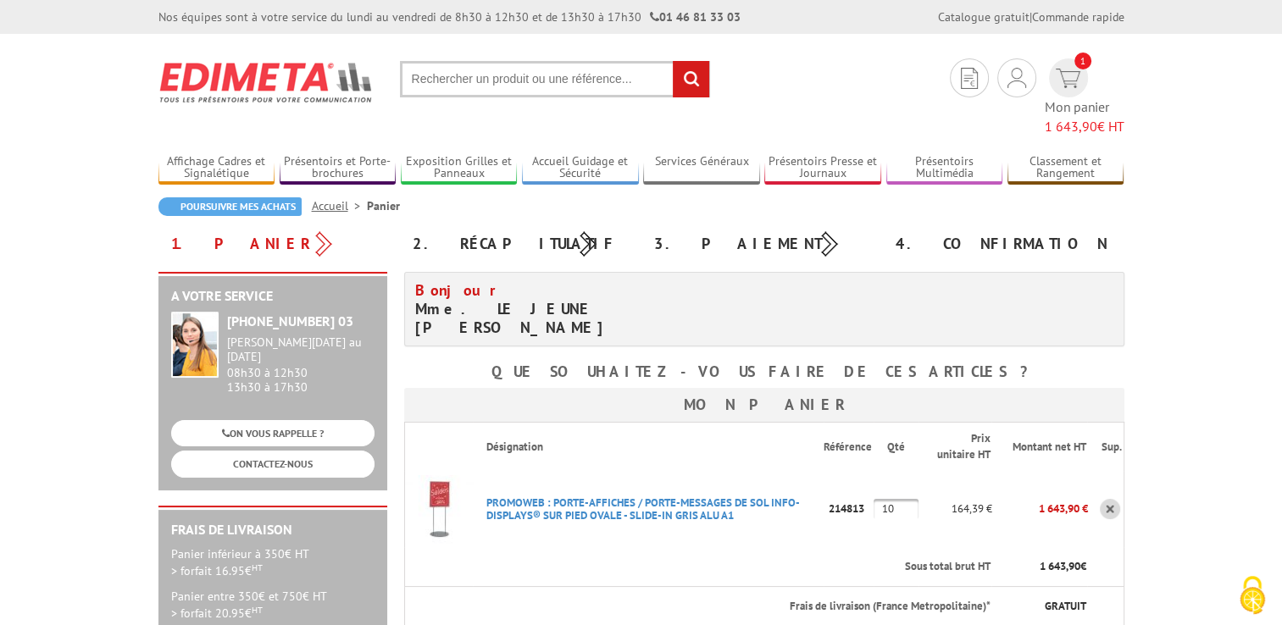
drag, startPoint x: 890, startPoint y: 468, endPoint x: 875, endPoint y: 468, distance: 15.3
click at [875, 499] on input "10" at bounding box center [896, 509] width 45 height 20
type input "20"
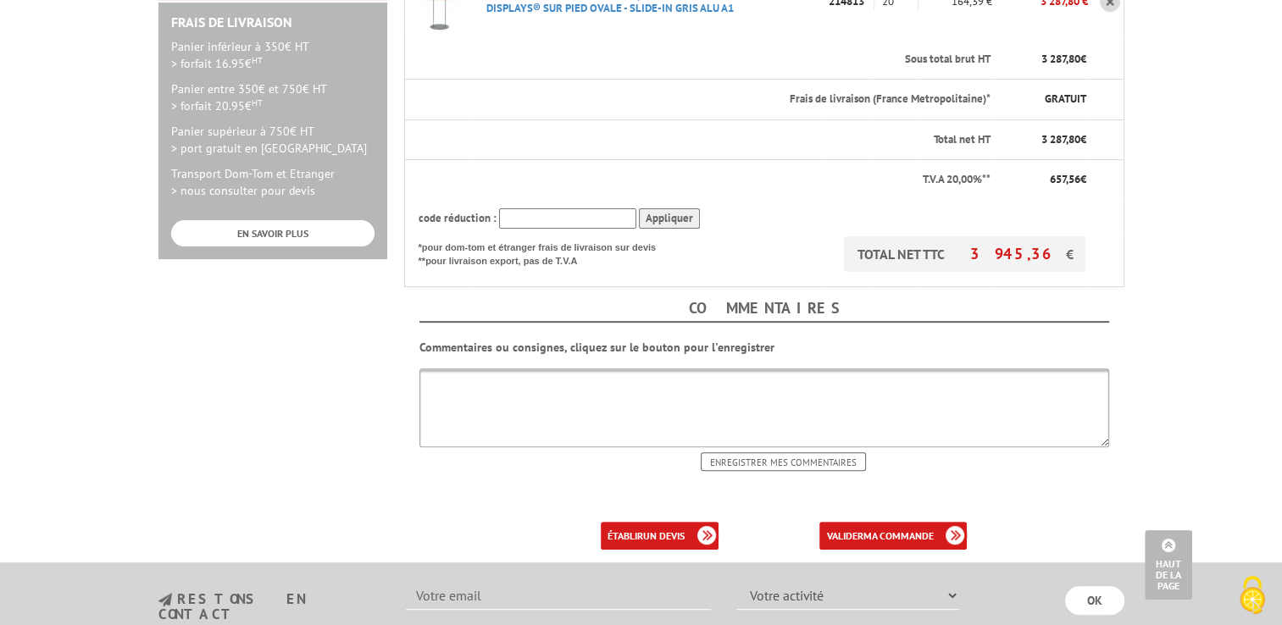
scroll to position [508, 0]
click at [656, 529] on b "un devis" at bounding box center [664, 535] width 42 height 13
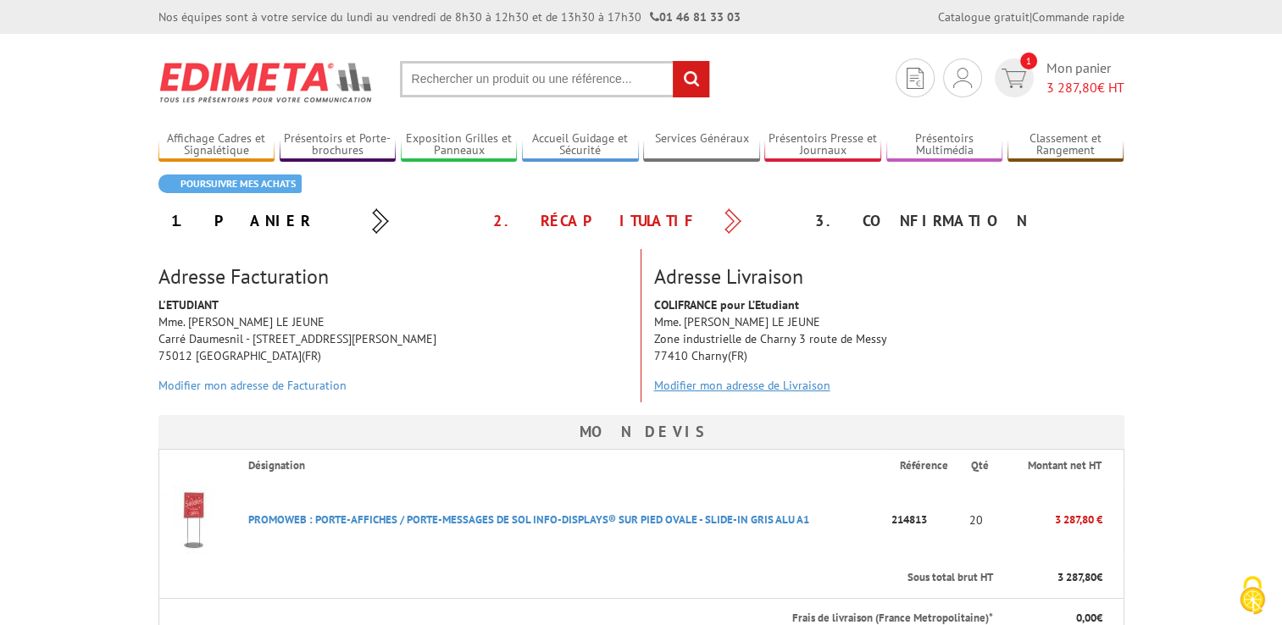
click at [766, 386] on link "Modifier mon adresse de Livraison" at bounding box center [742, 385] width 176 height 15
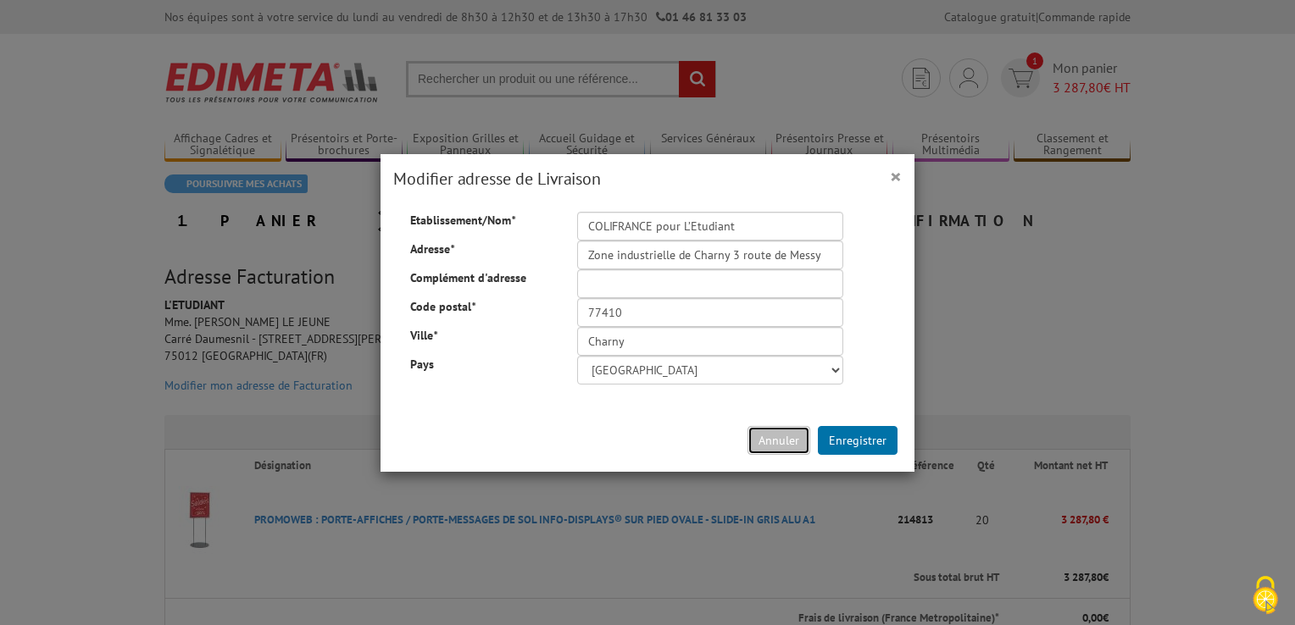
click at [785, 446] on button "Annuler" at bounding box center [778, 440] width 63 height 29
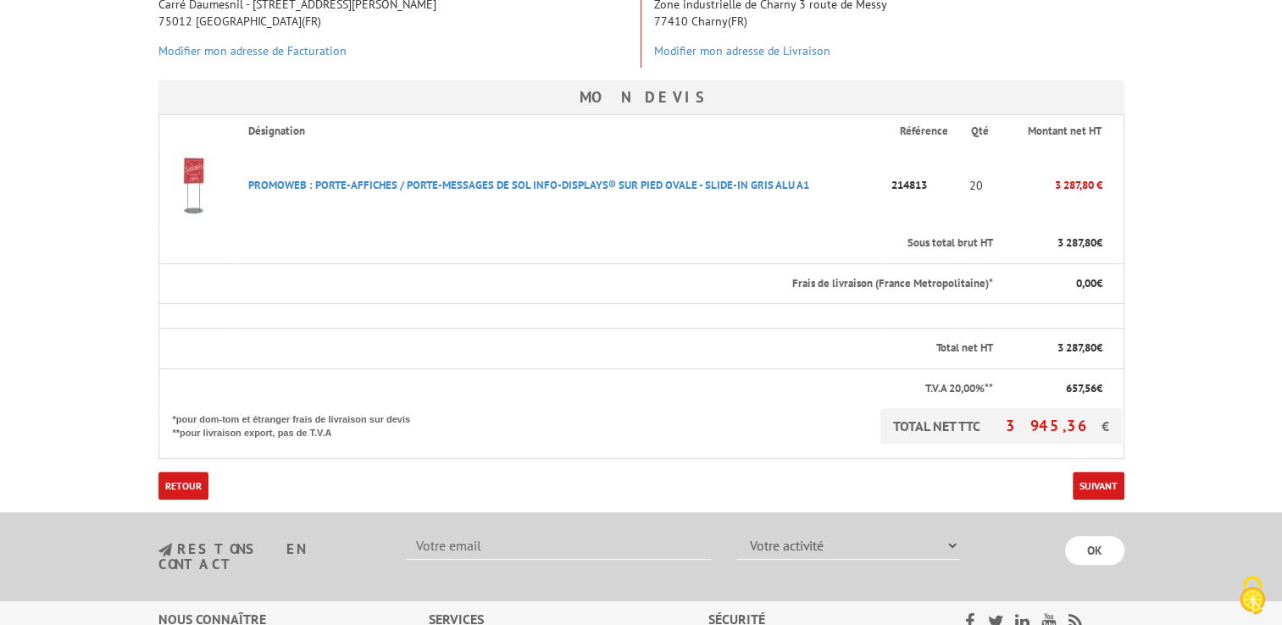
scroll to position [339, 0]
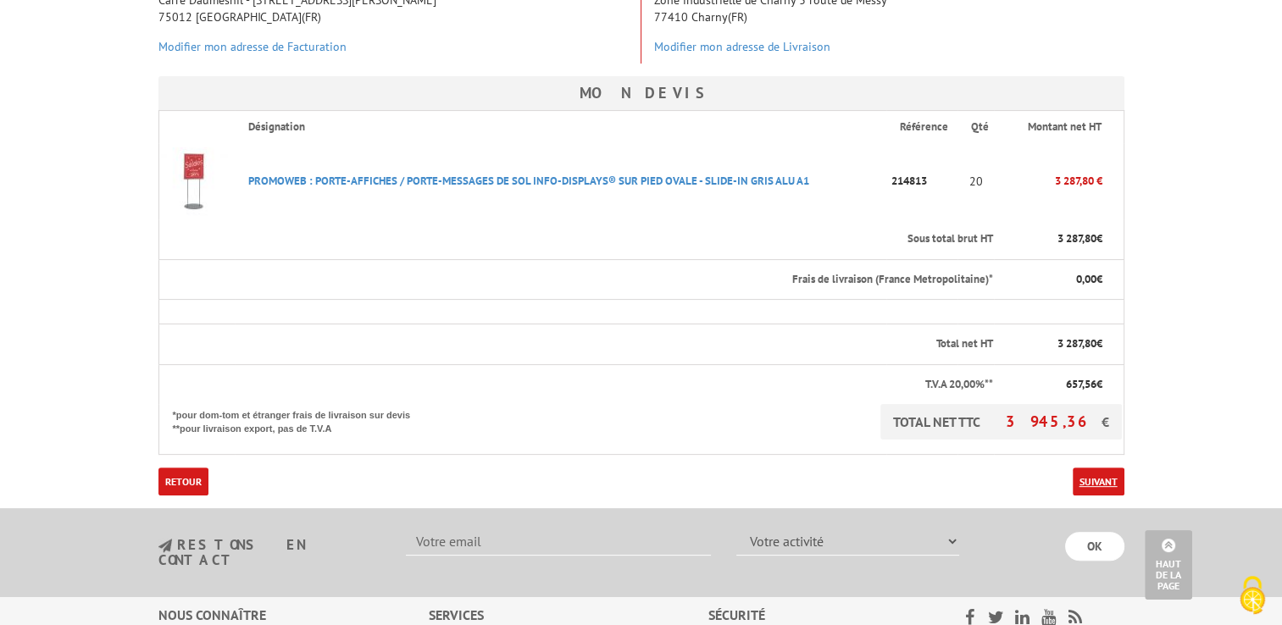
click at [1088, 473] on link "Suivant" at bounding box center [1099, 482] width 52 height 28
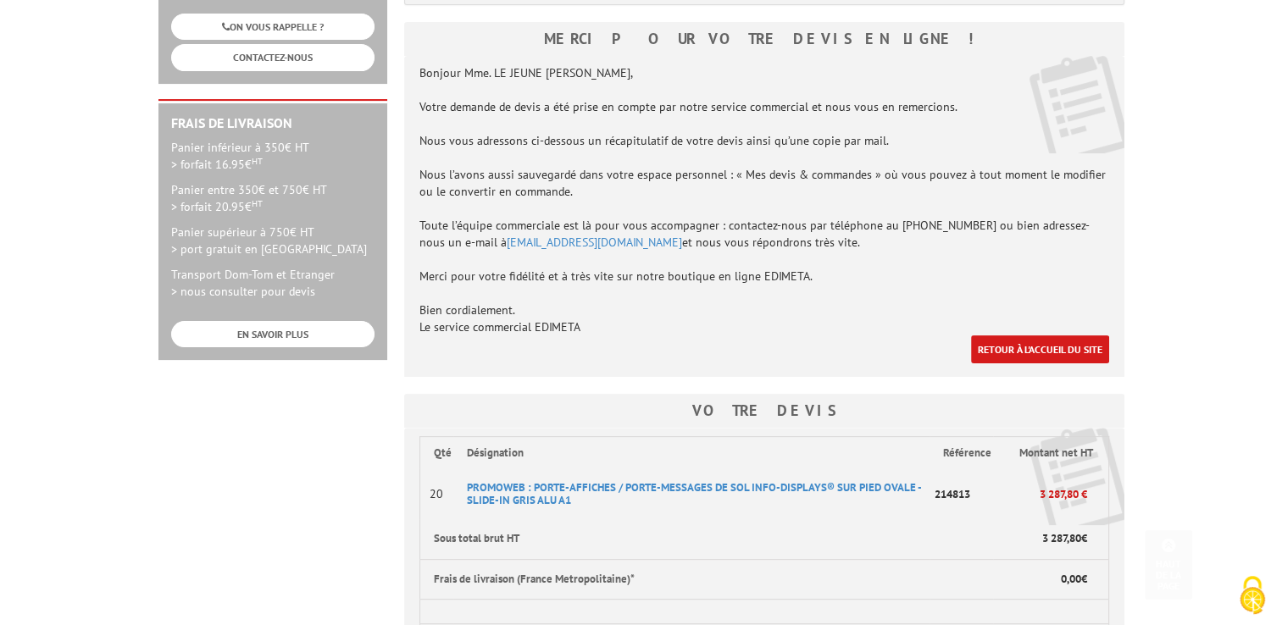
scroll to position [424, 0]
